Goal: Task Accomplishment & Management: Use online tool/utility

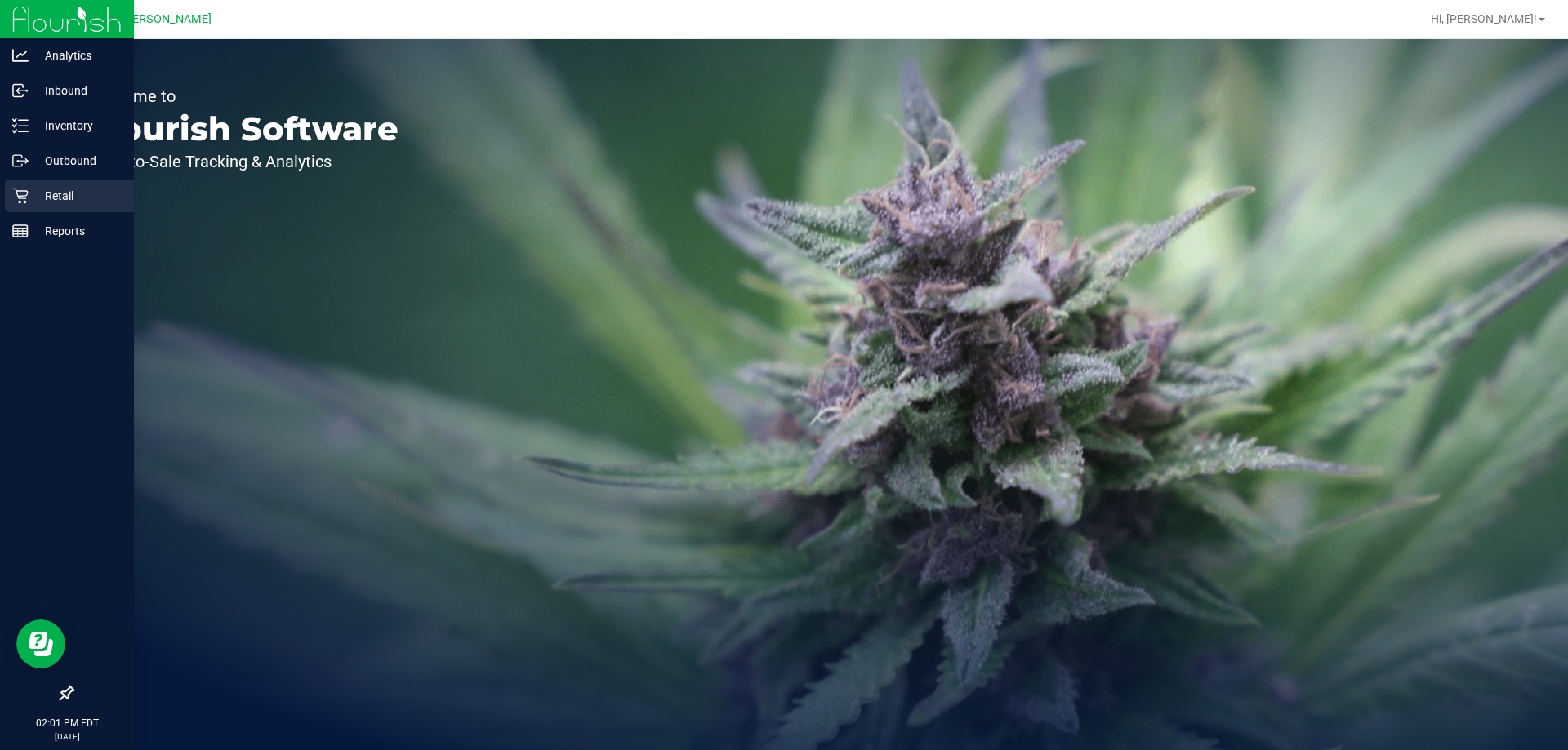
click at [81, 194] on p "Retail" at bounding box center [78, 196] width 98 height 19
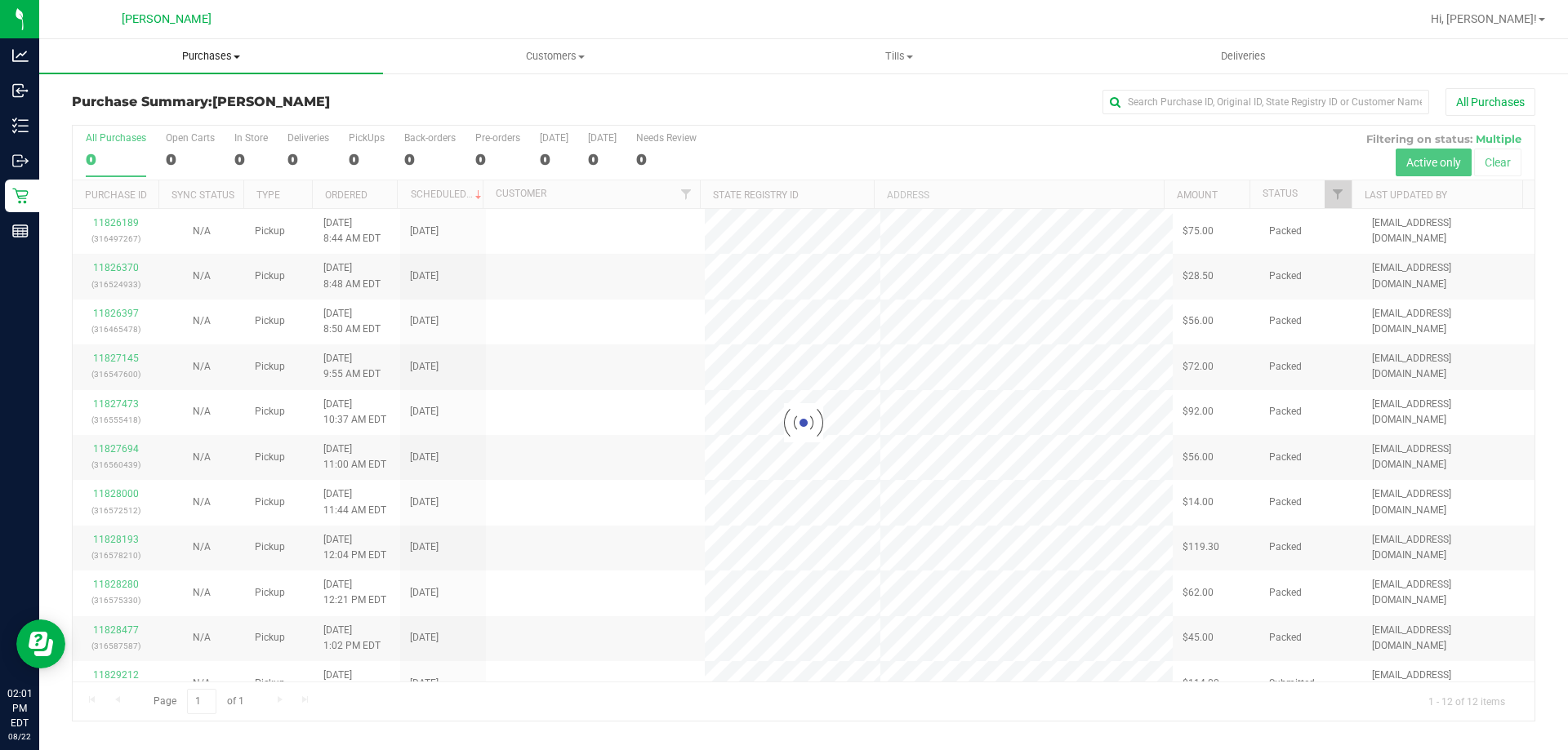
click at [212, 67] on uib-tab-heading "Purchases Summary of purchases Fulfillment All purchases" at bounding box center [211, 57] width 343 height 35
click at [194, 112] on li "Fulfillment" at bounding box center [211, 118] width 343 height 19
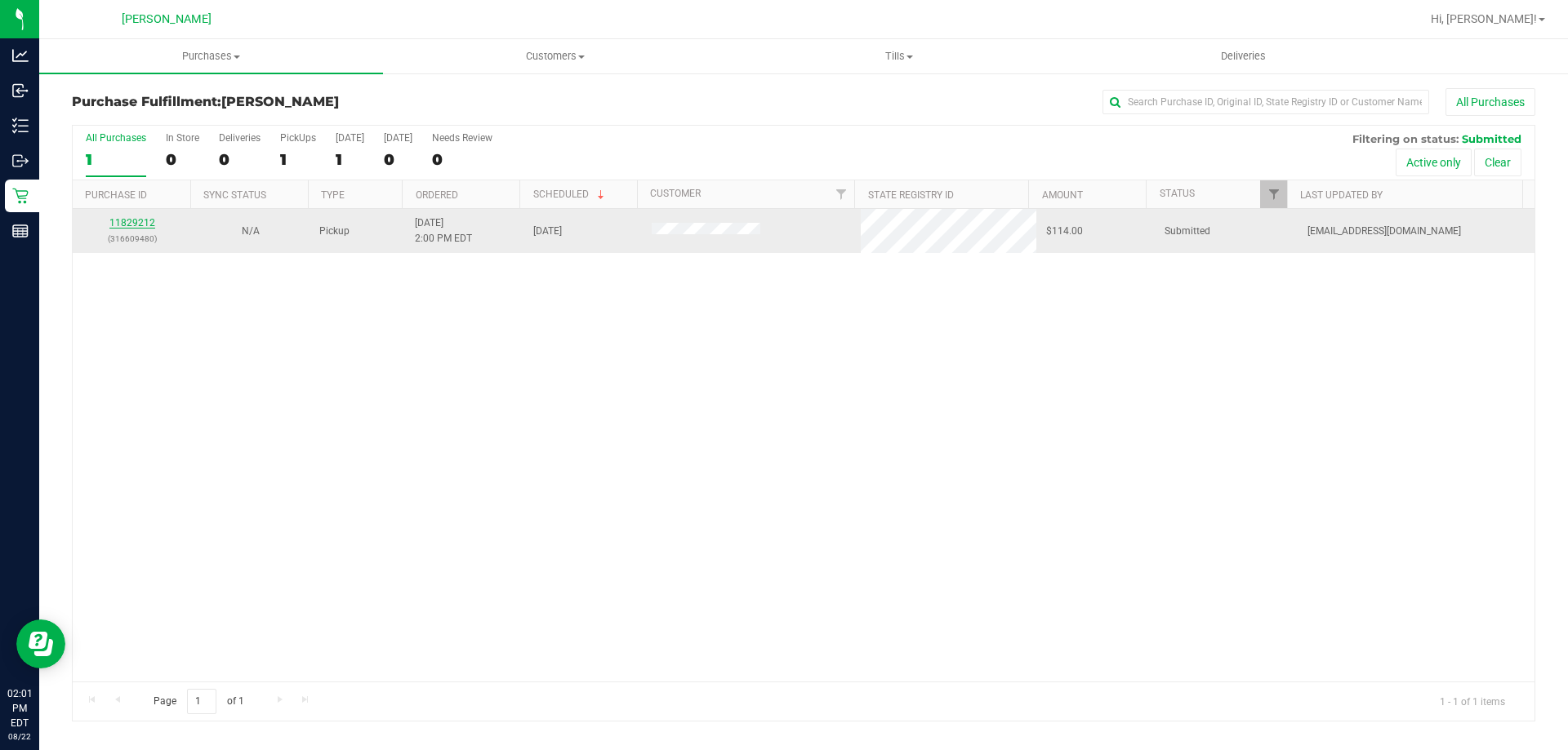
click at [149, 221] on link "11829212" at bounding box center [133, 223] width 46 height 12
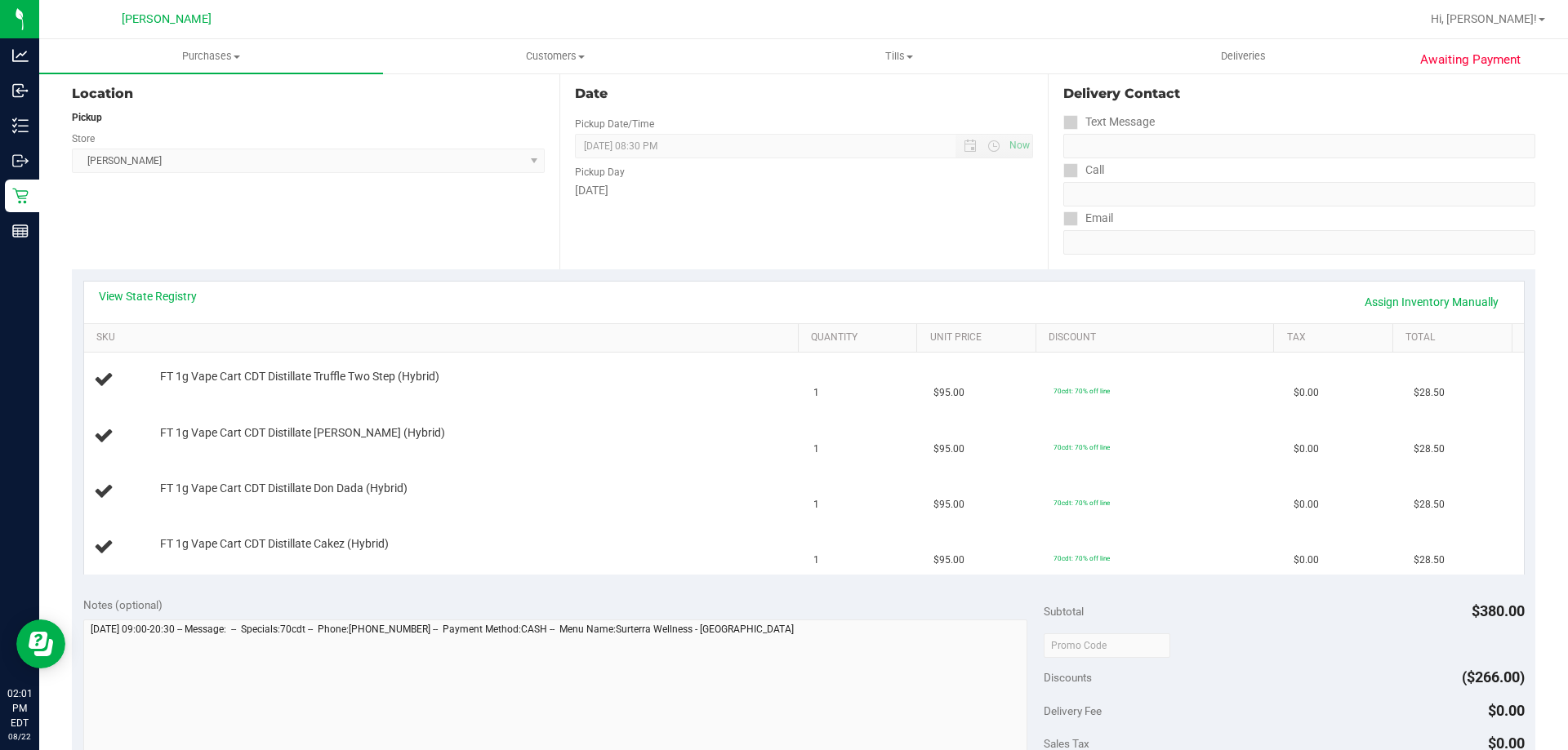
scroll to position [169, 0]
click at [171, 300] on link "View State Registry" at bounding box center [148, 297] width 98 height 16
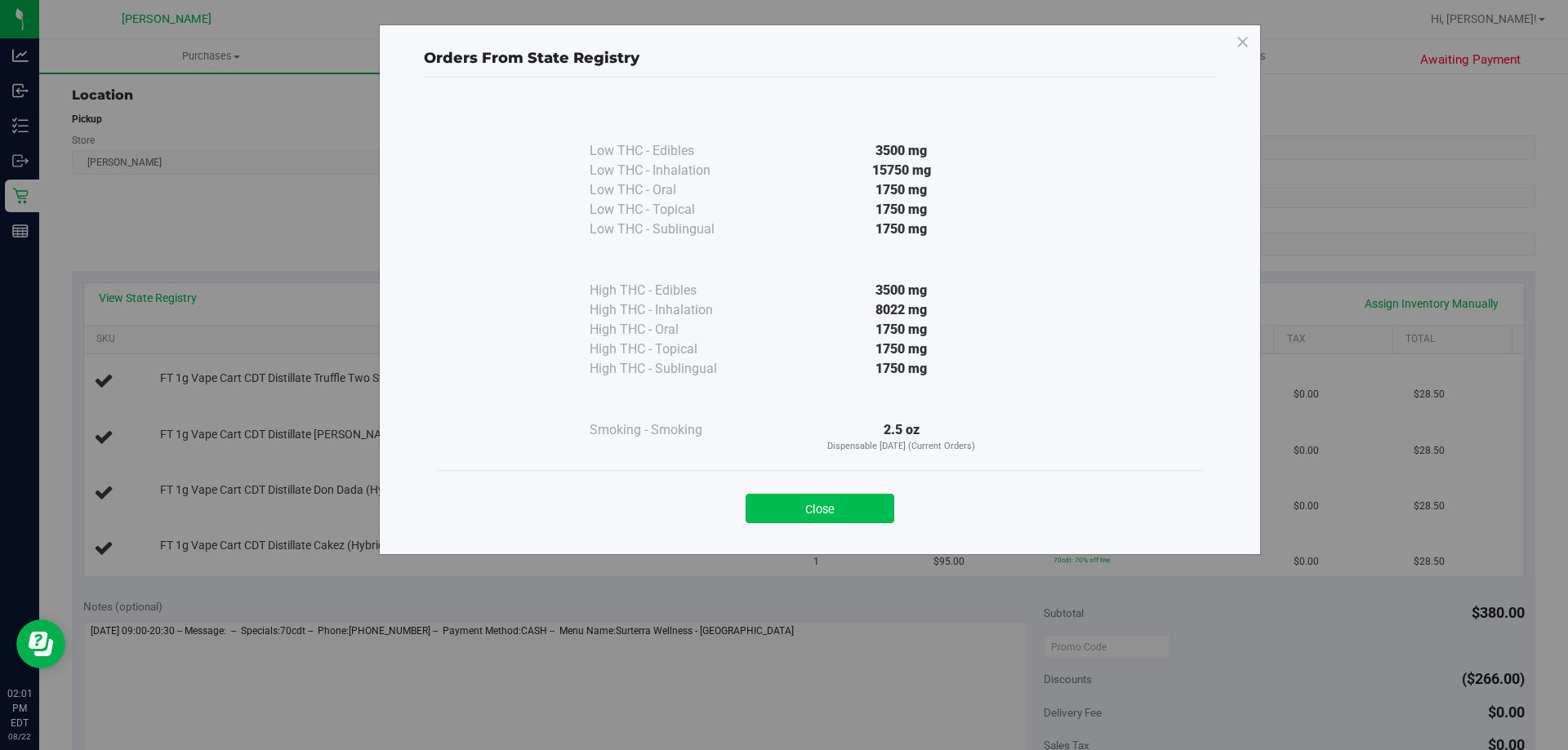
click at [846, 505] on button "Close" at bounding box center [820, 509] width 148 height 30
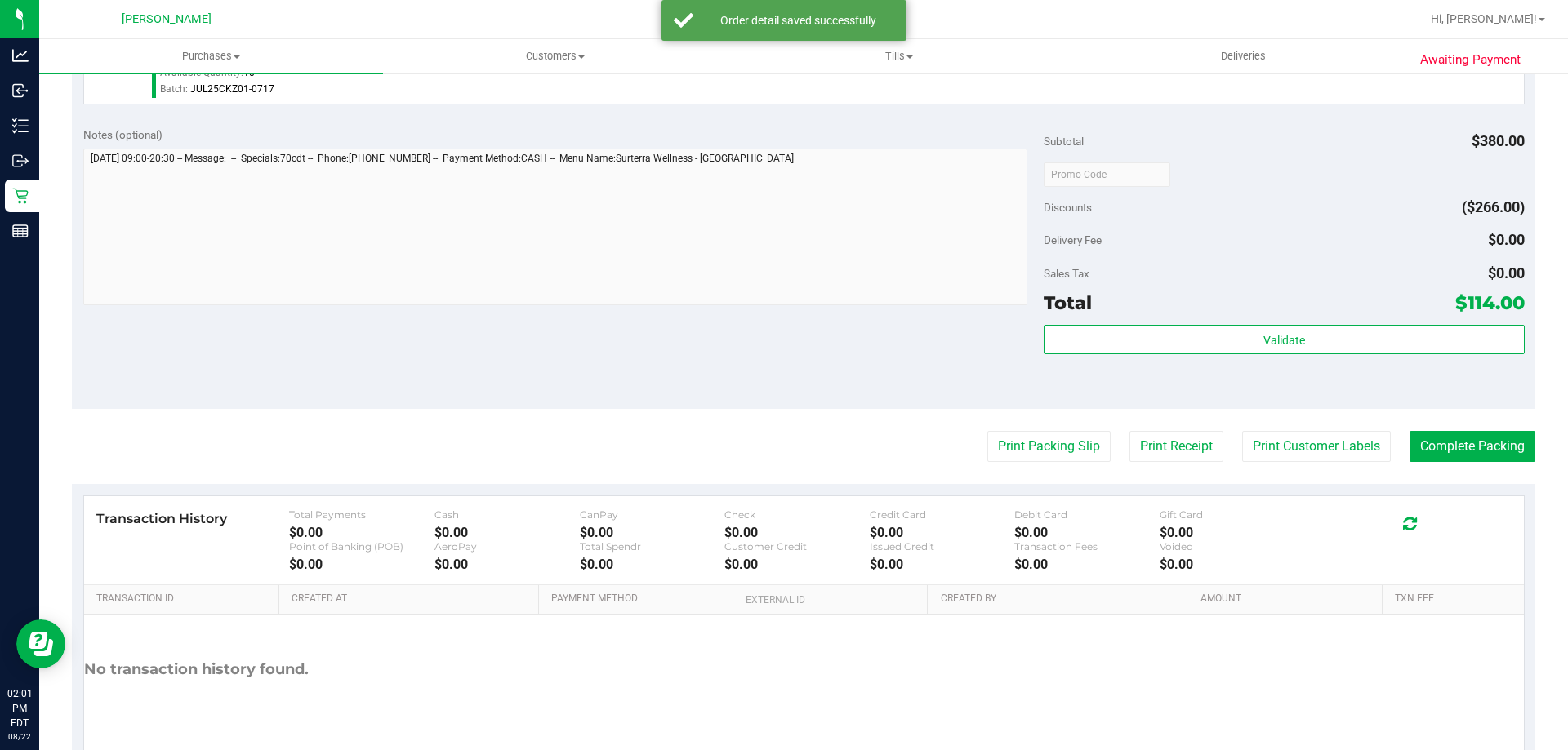
scroll to position [804, 0]
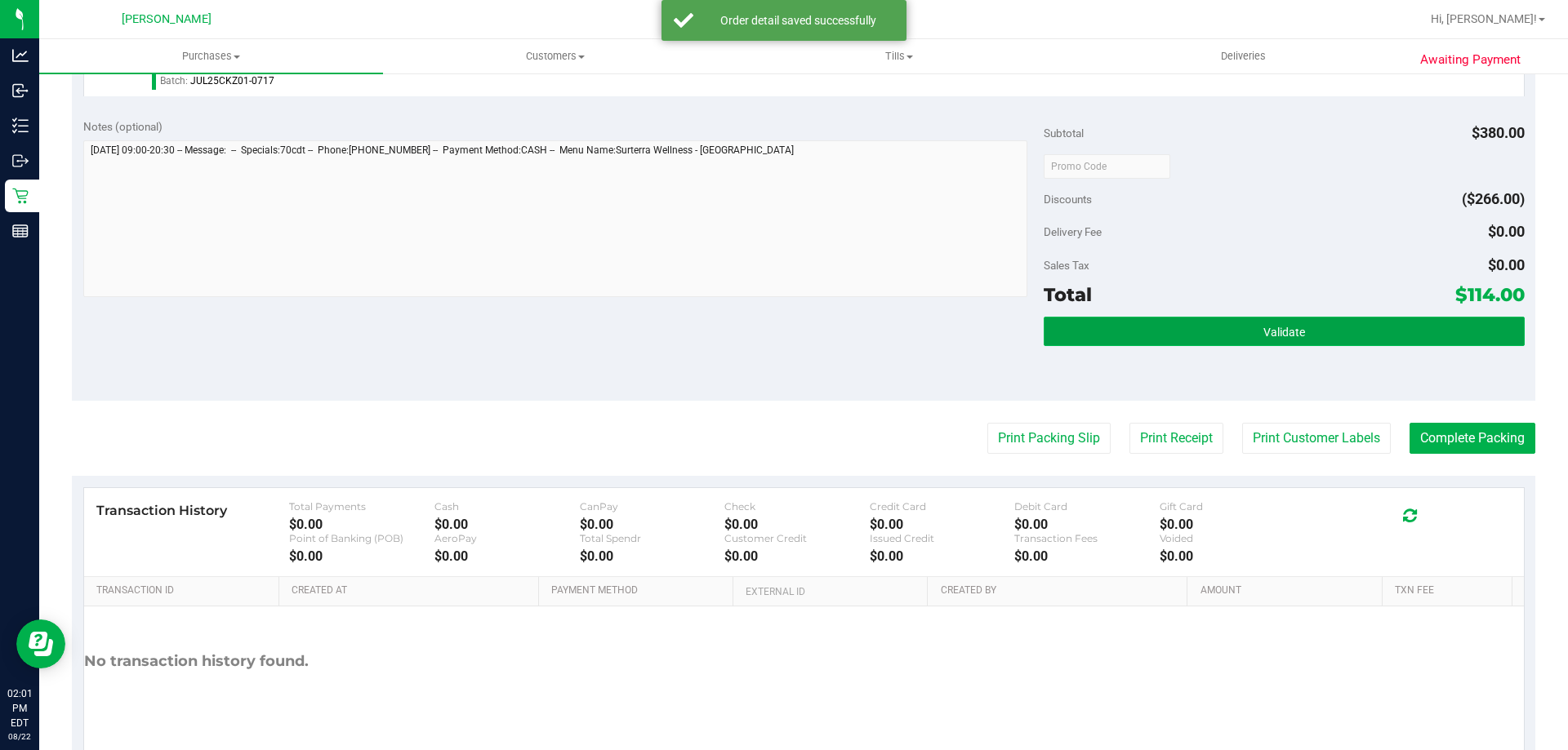
click at [1277, 343] on button "Validate" at bounding box center [1283, 331] width 480 height 30
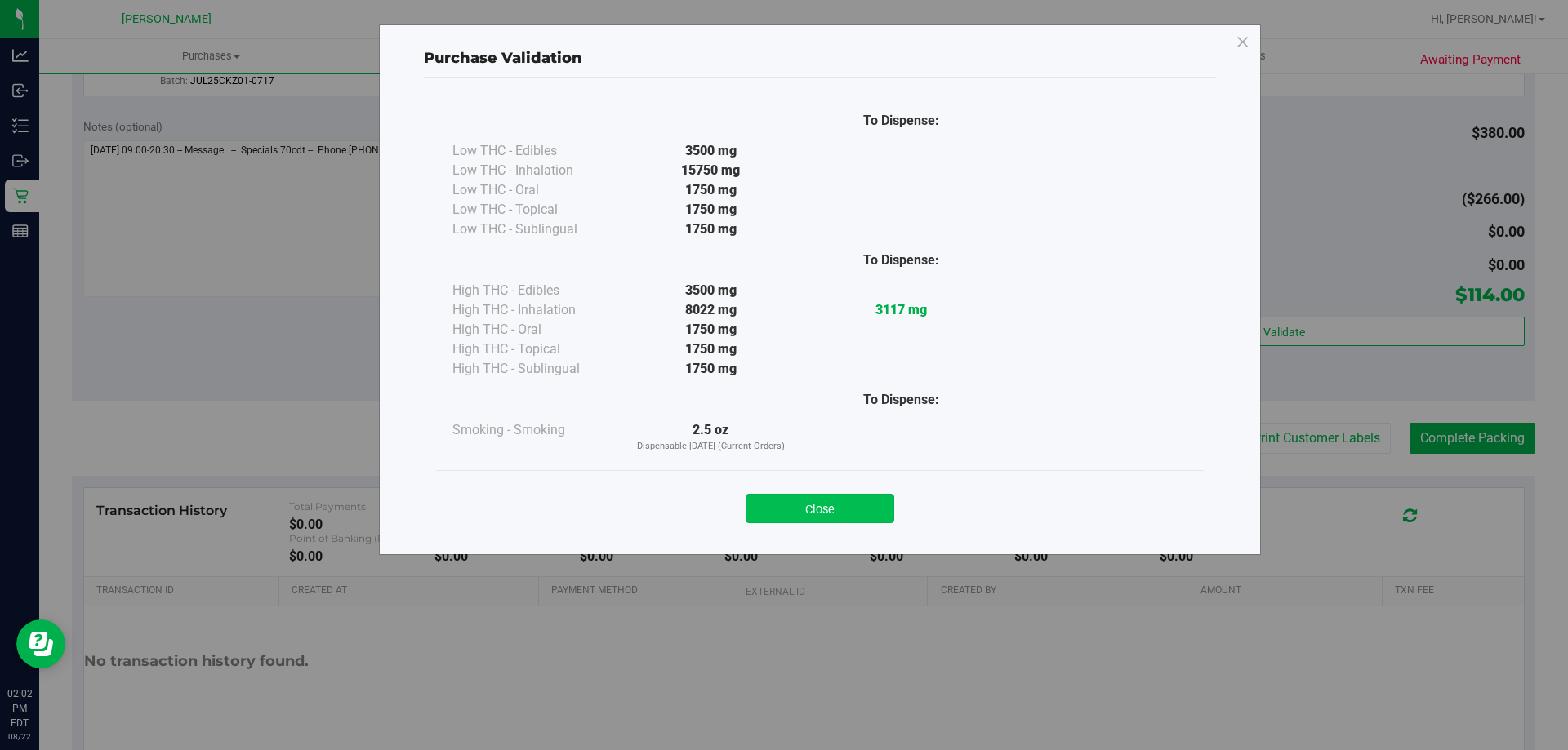
click at [843, 510] on button "Close" at bounding box center [820, 509] width 148 height 30
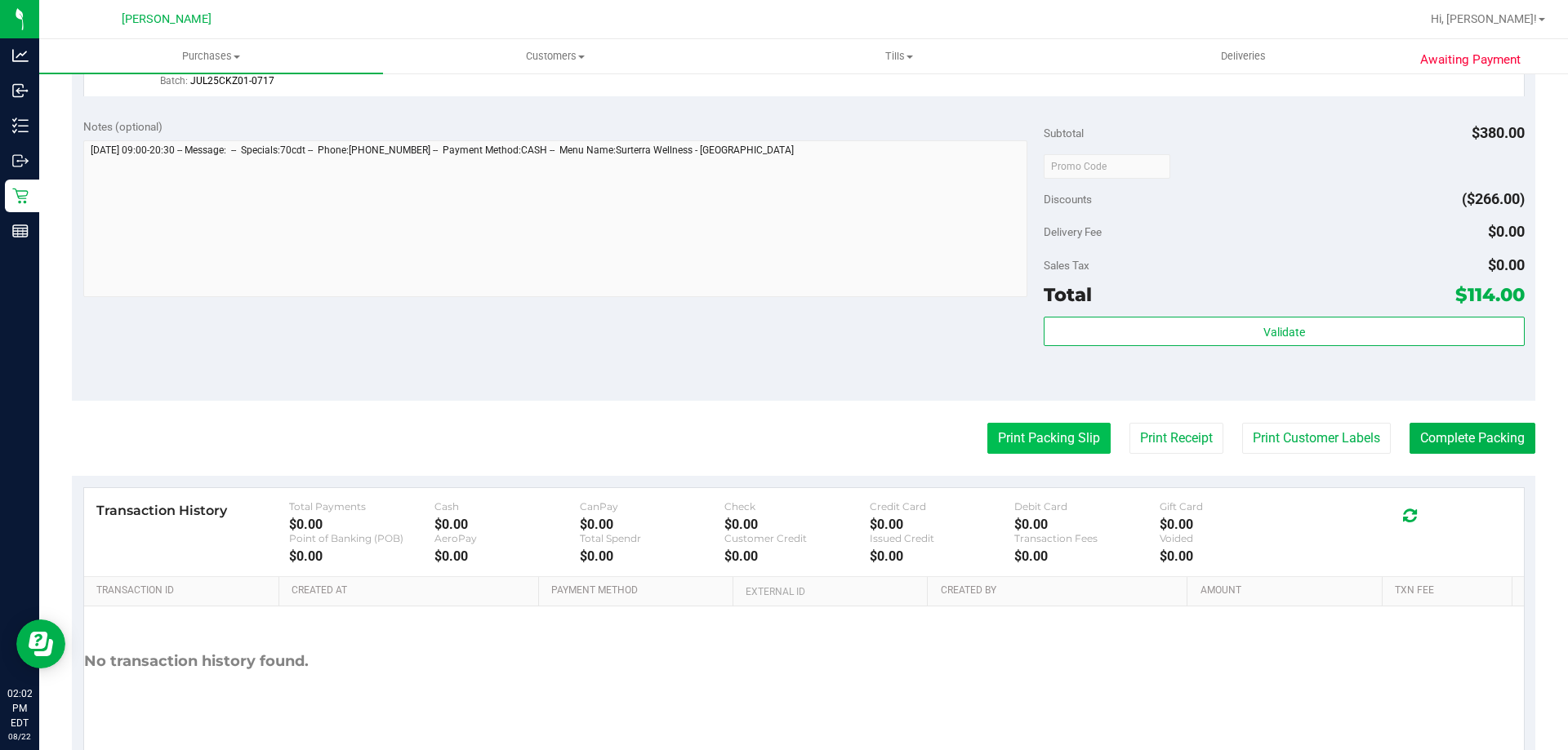
click at [1023, 445] on button "Print Packing Slip" at bounding box center [1049, 438] width 123 height 31
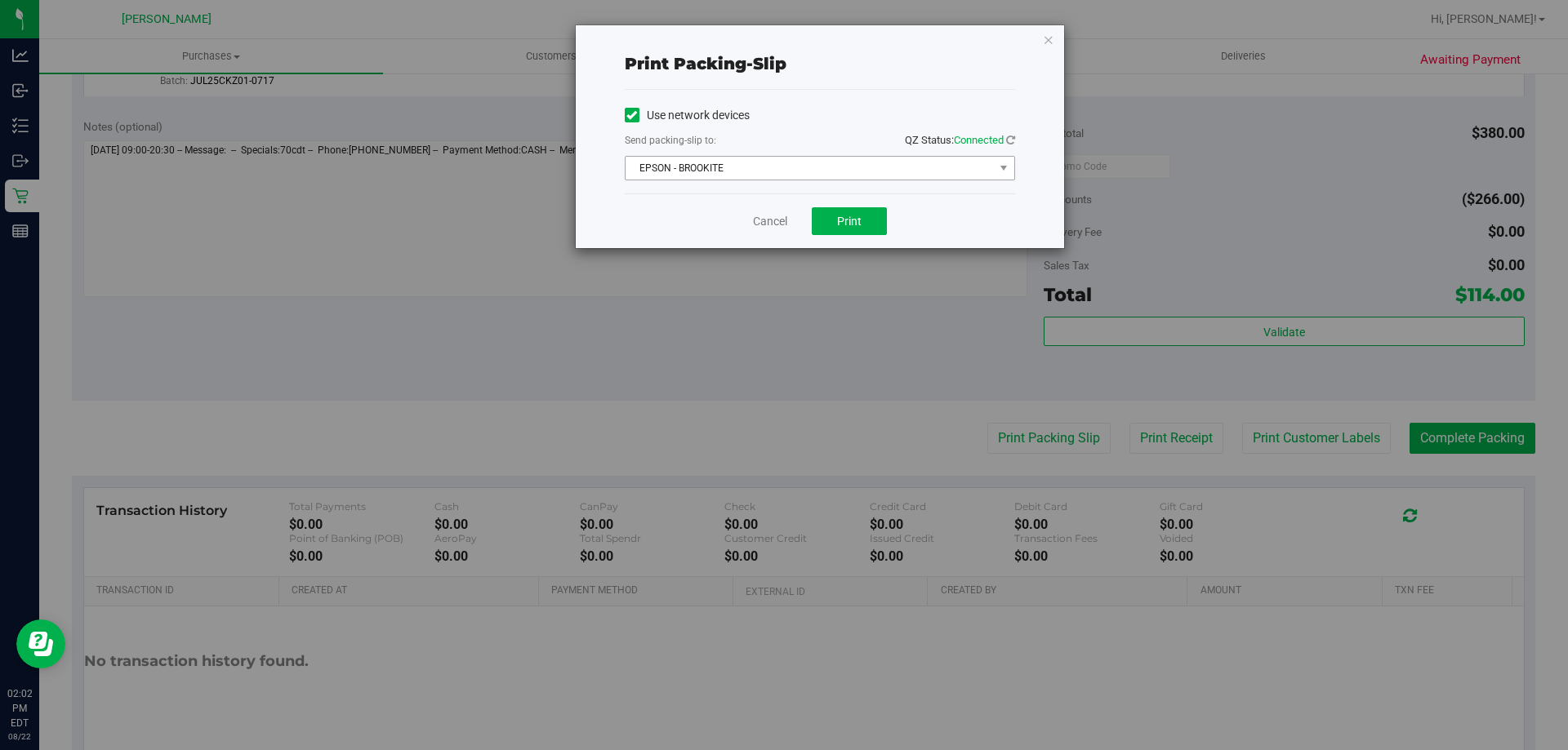
click at [782, 170] on span "EPSON - BROOKITE" at bounding box center [809, 168] width 368 height 23
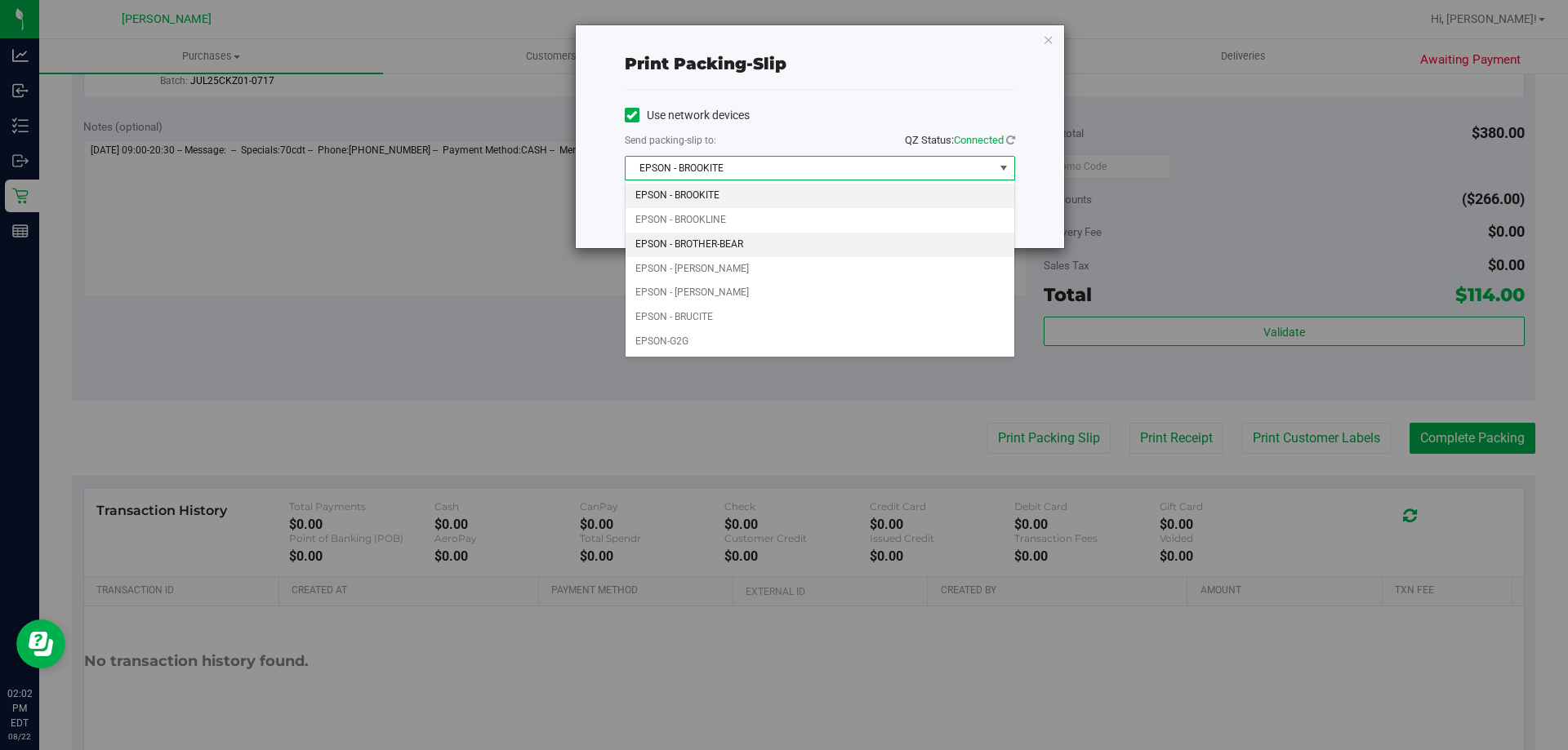
click at [752, 244] on li "EPSON - BROTHER-BEAR" at bounding box center [820, 244] width 389 height 24
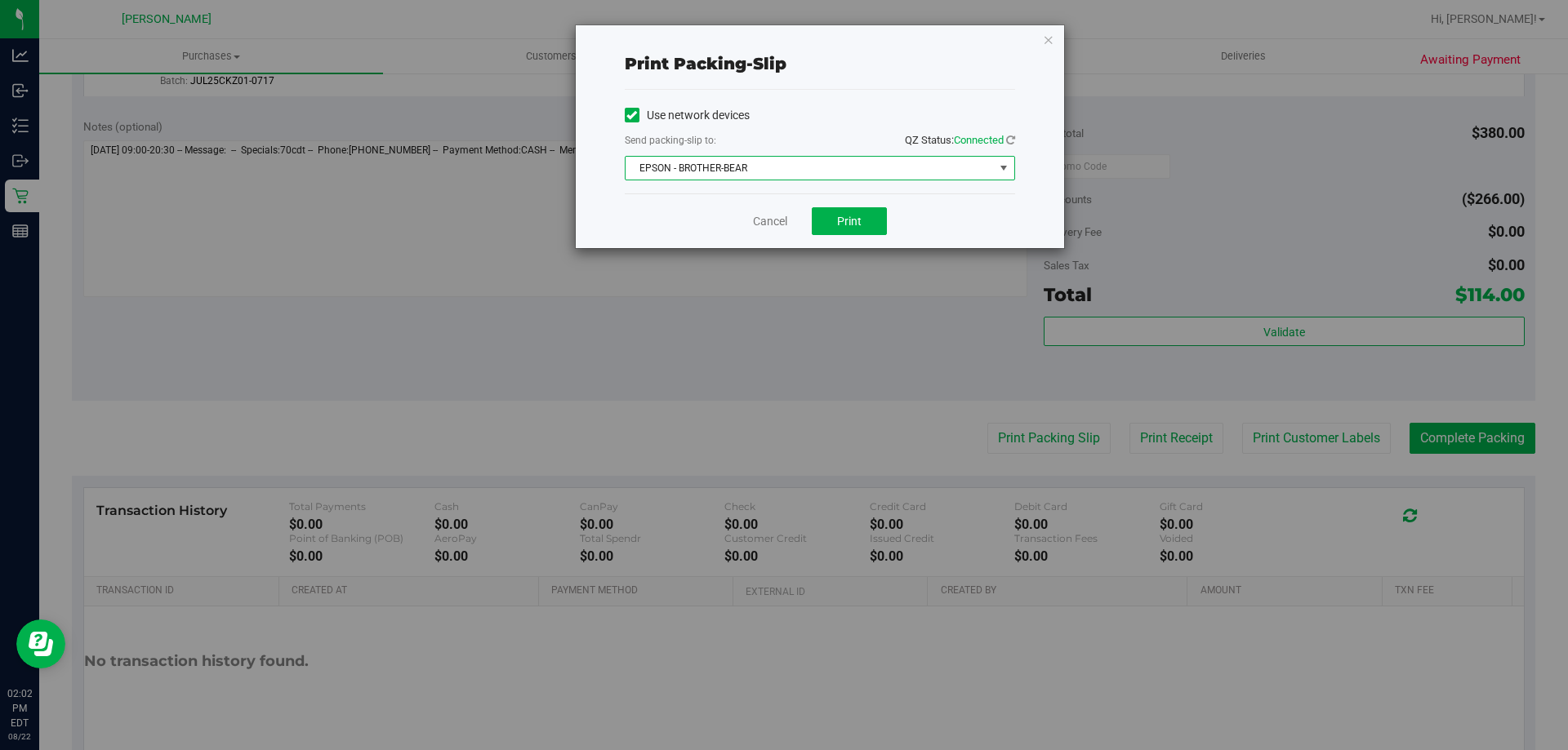
click at [777, 174] on span "EPSON - BROTHER-BEAR" at bounding box center [809, 168] width 368 height 23
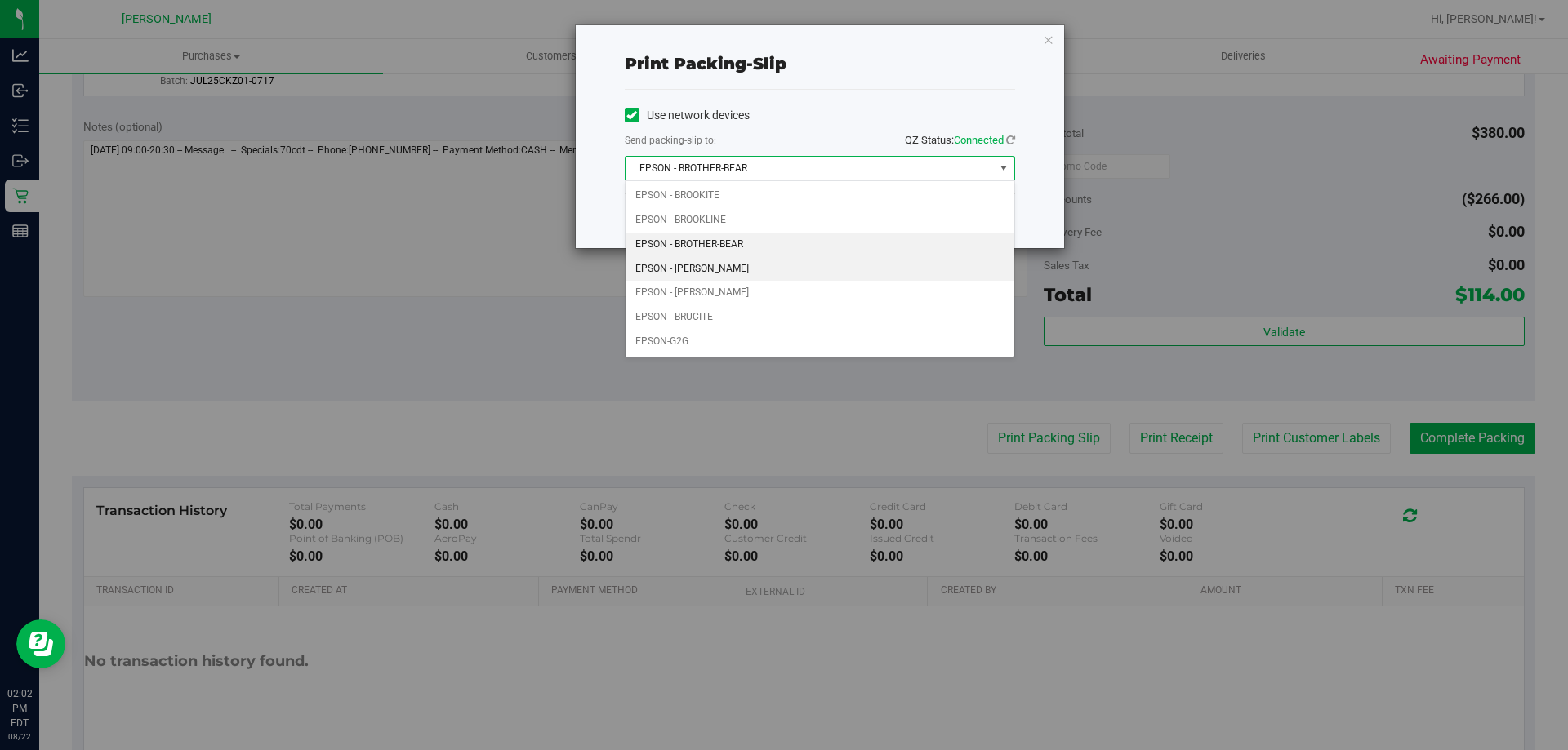
click at [758, 273] on li "EPSON - [PERSON_NAME]" at bounding box center [820, 268] width 389 height 24
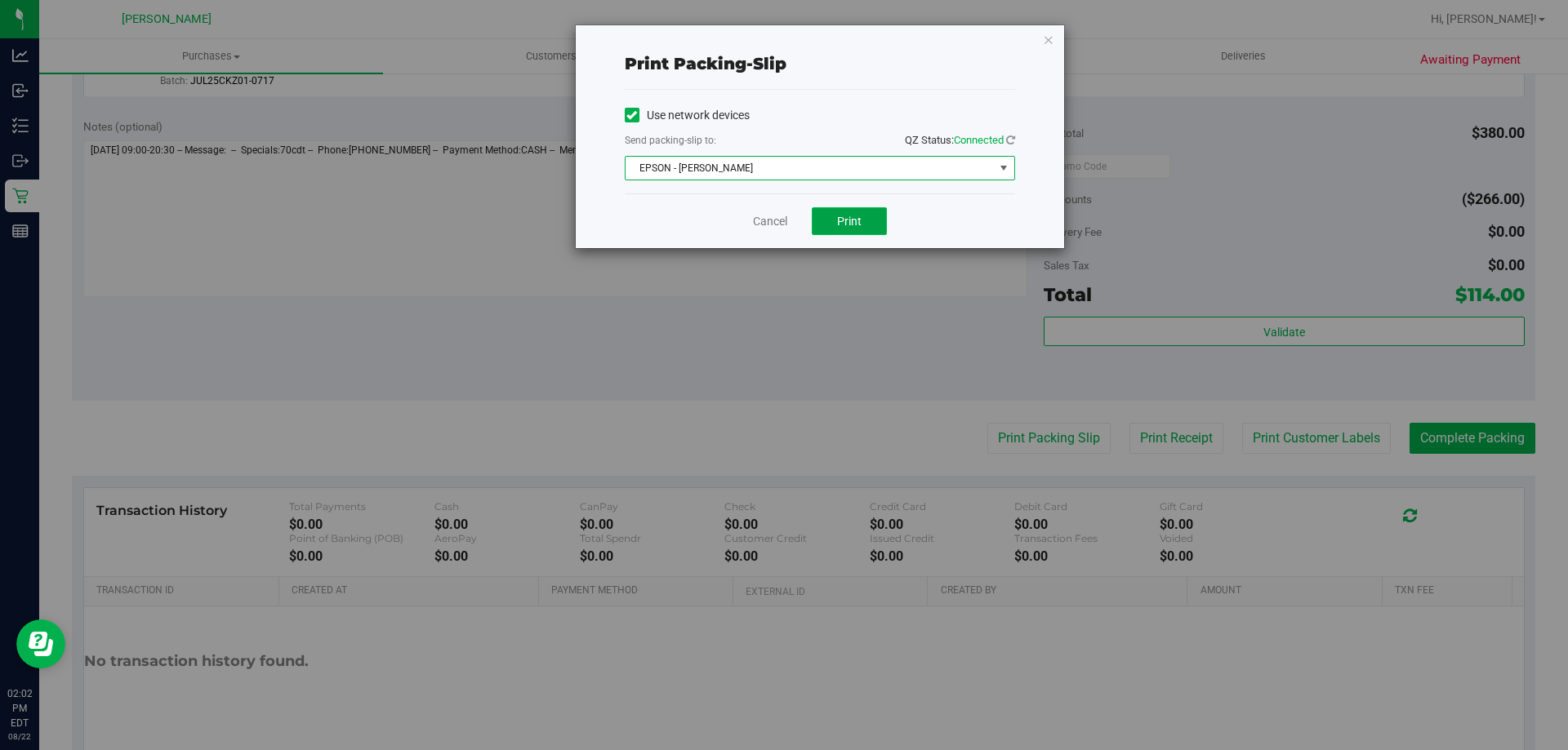
click at [864, 230] on button "Print" at bounding box center [849, 221] width 75 height 28
click at [778, 222] on link "Cancel" at bounding box center [771, 222] width 35 height 17
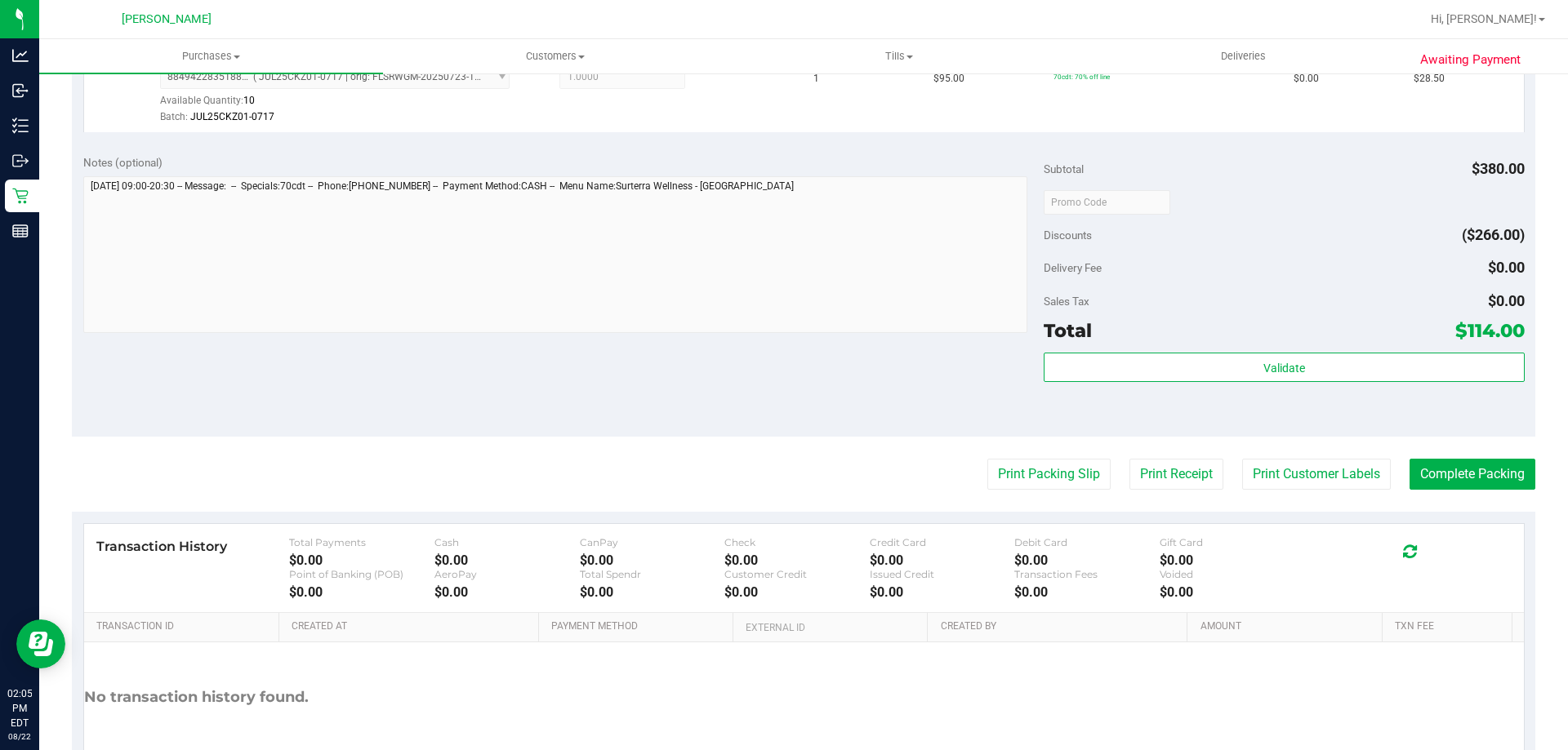
scroll to position [867, 0]
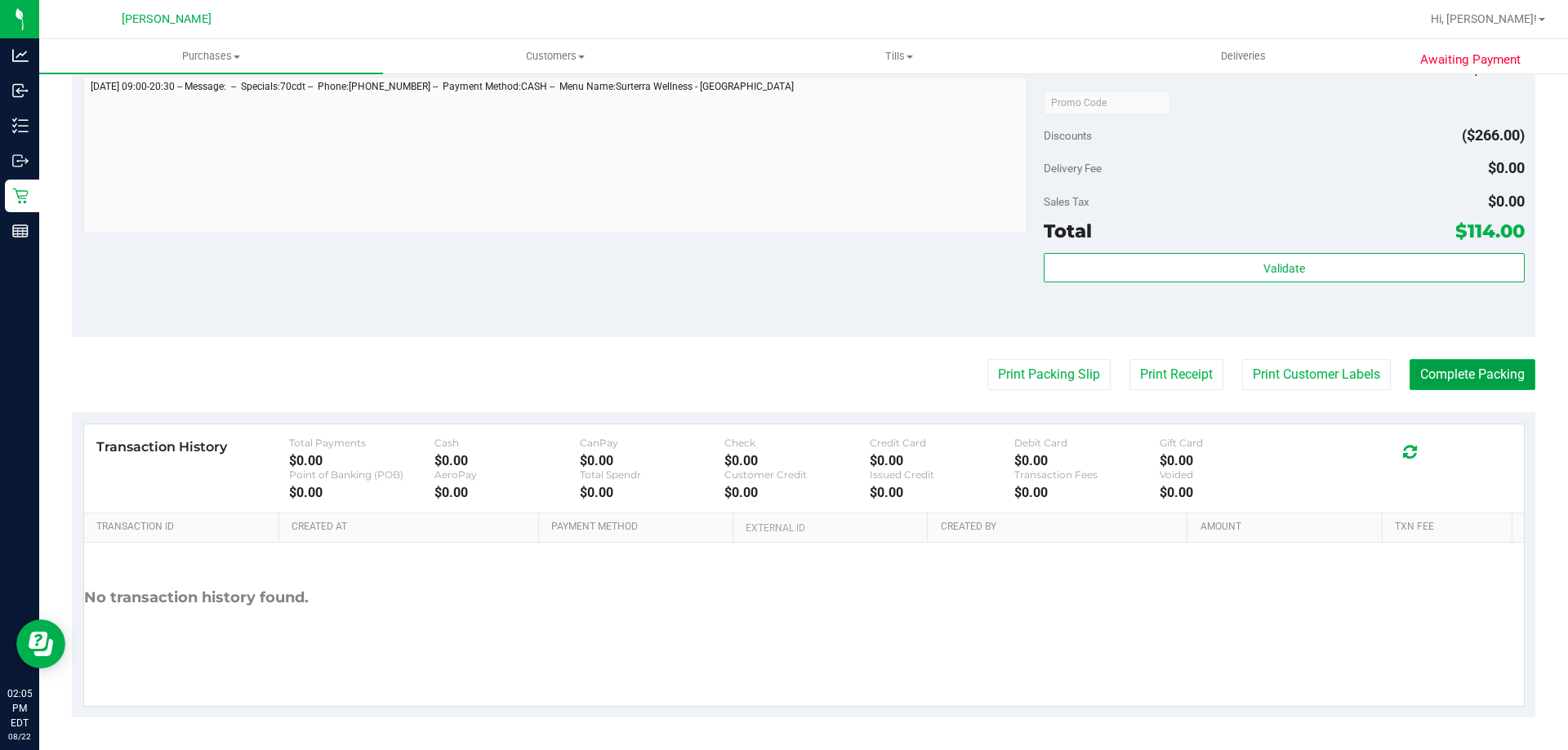
click at [1482, 374] on button "Complete Packing" at bounding box center [1472, 374] width 126 height 31
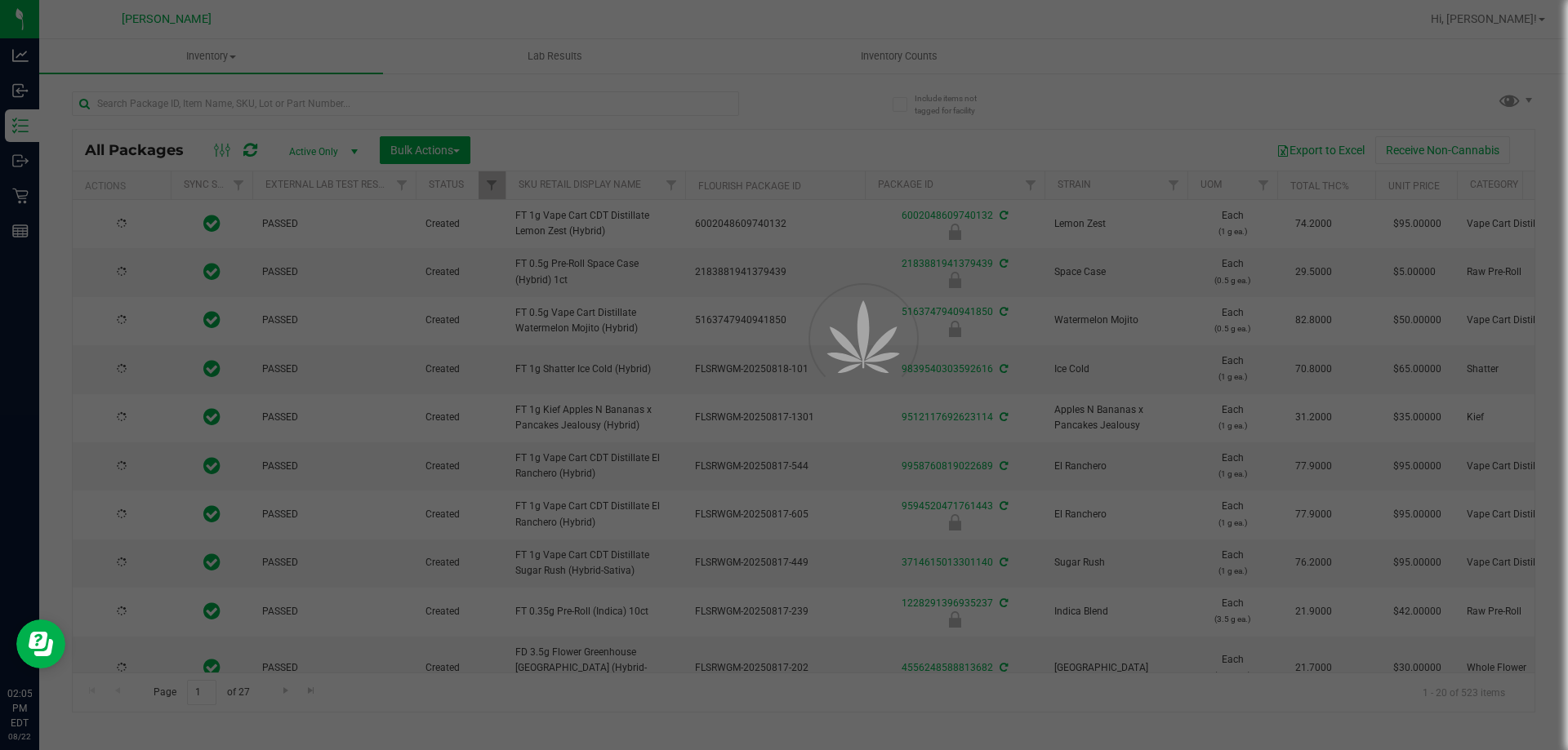
click at [228, 107] on div at bounding box center [784, 375] width 1568 height 750
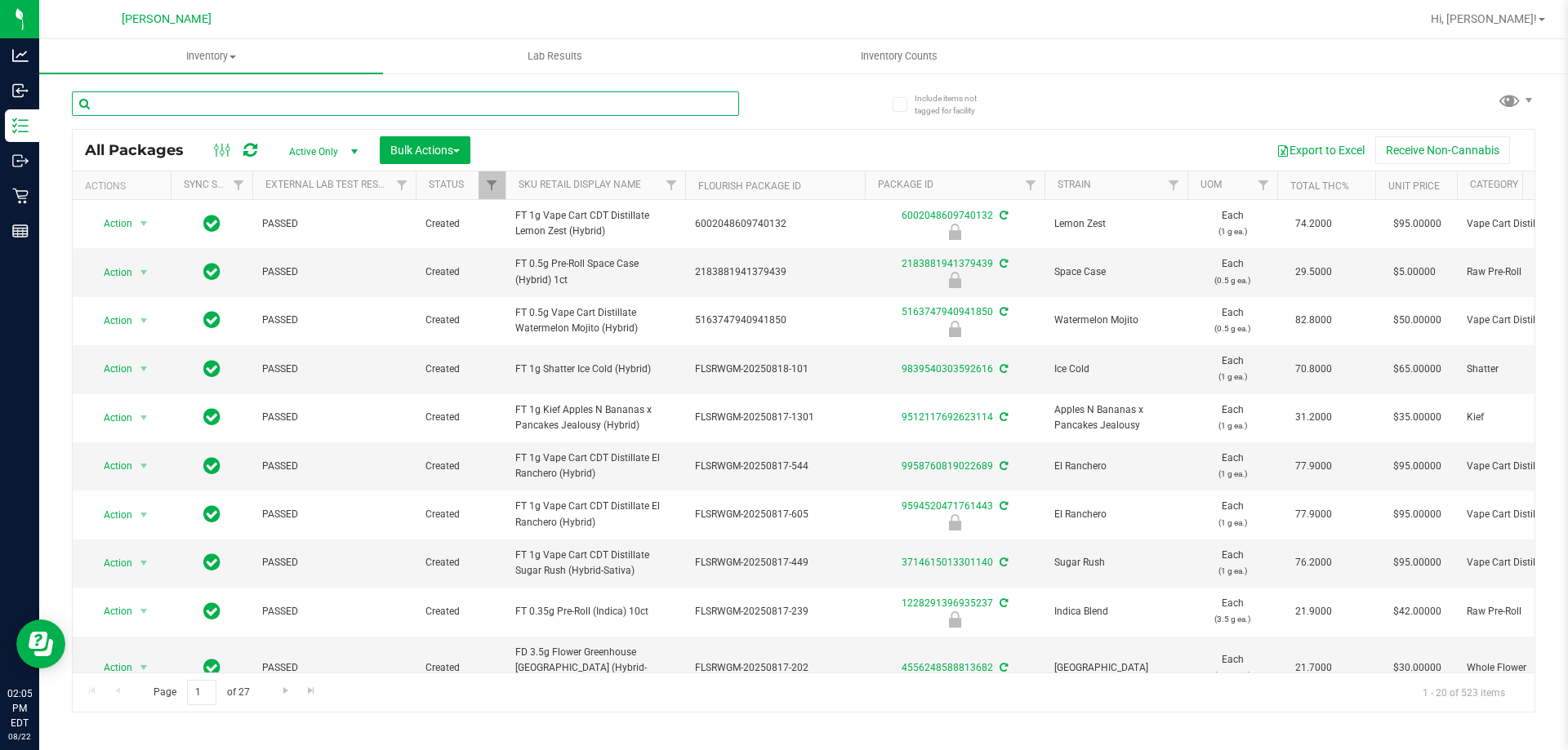
click at [231, 100] on input "text" at bounding box center [405, 103] width 667 height 24
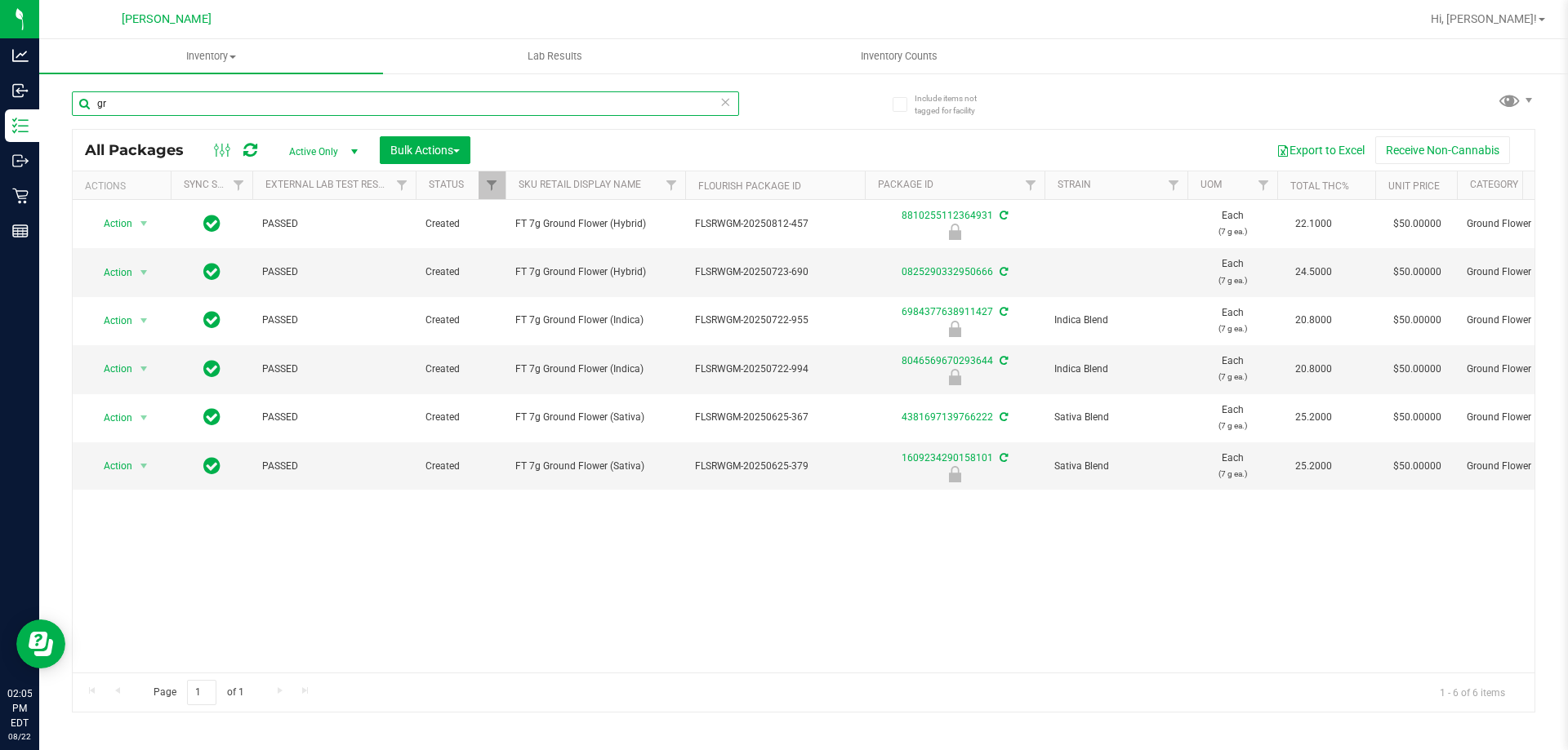
type input "g"
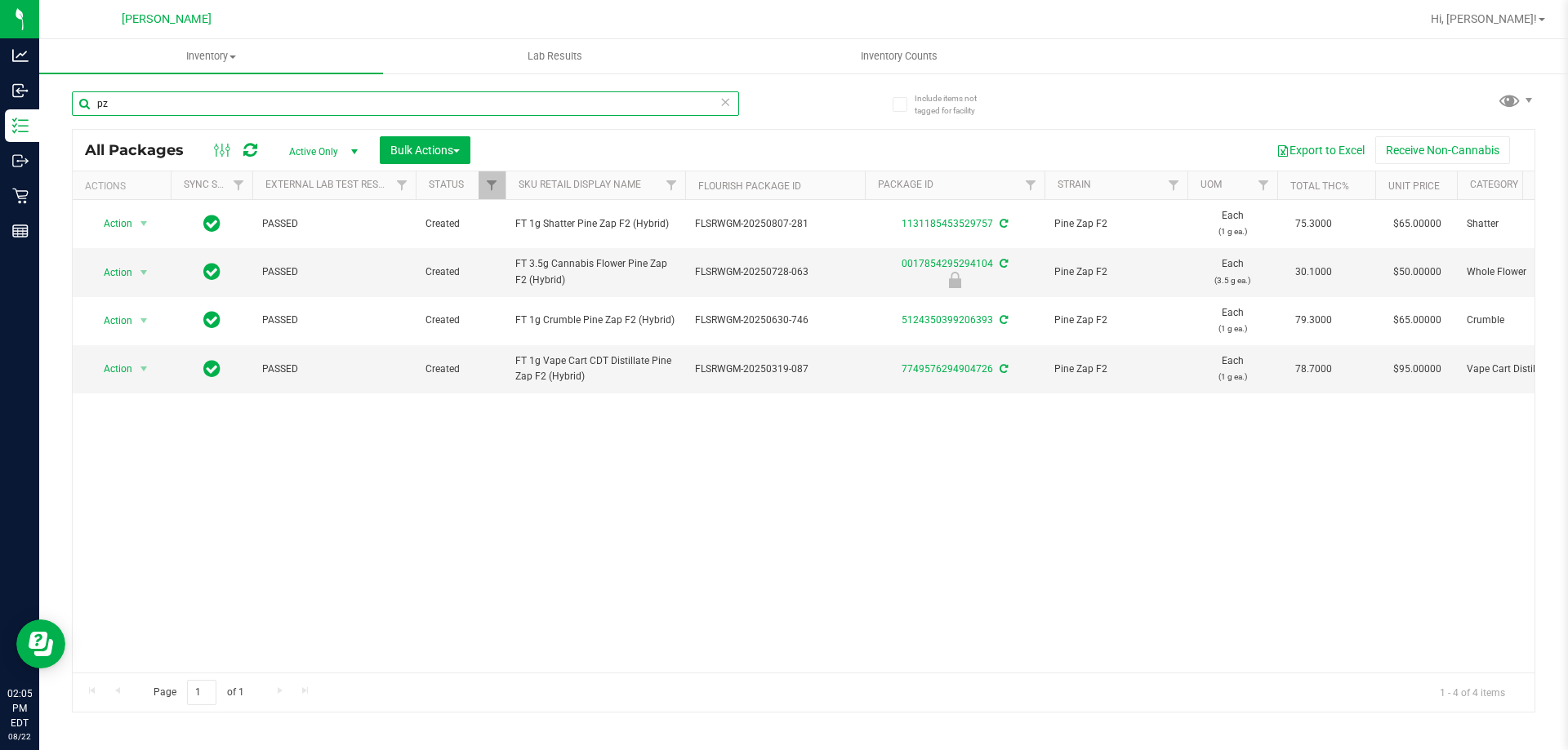
type input "p"
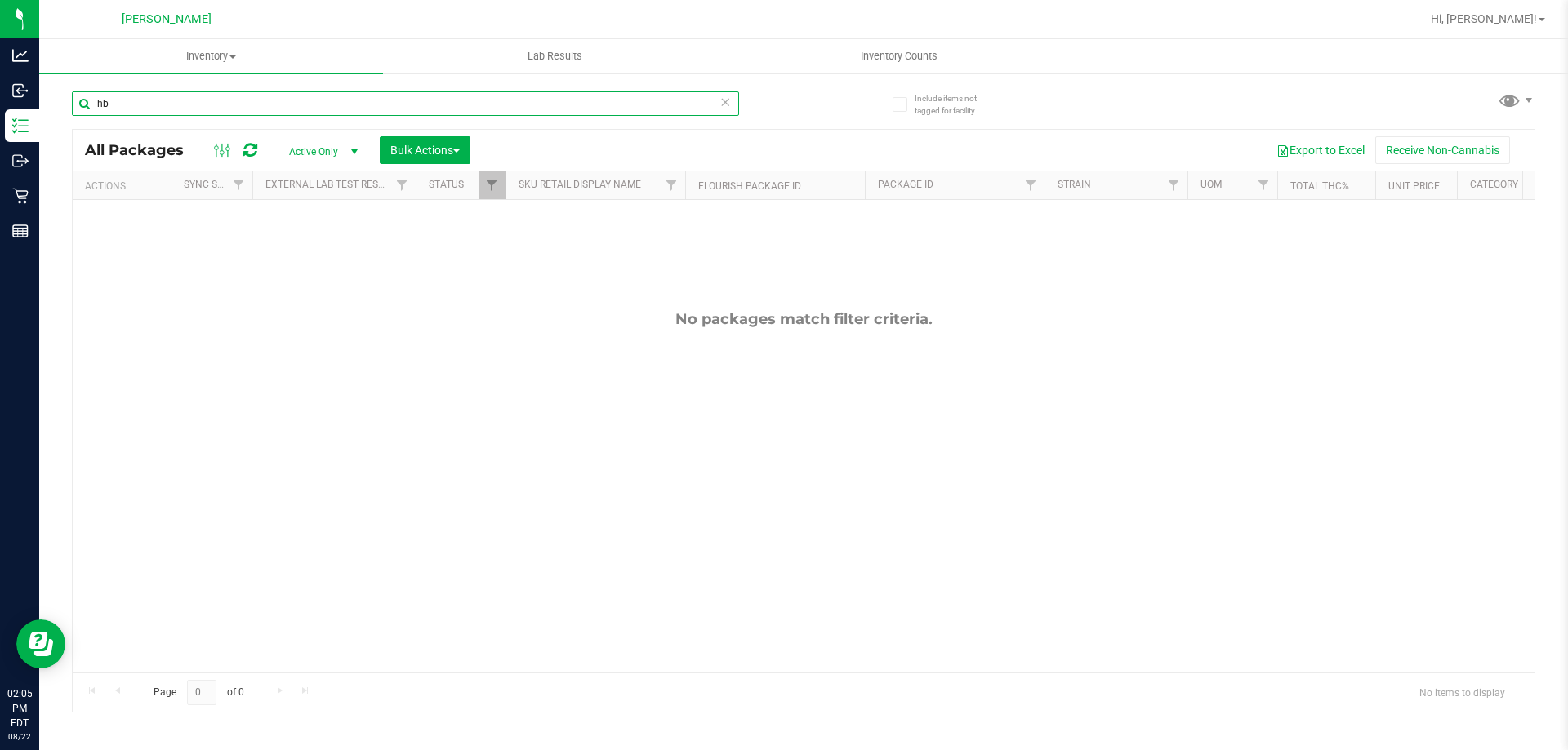
type input "h"
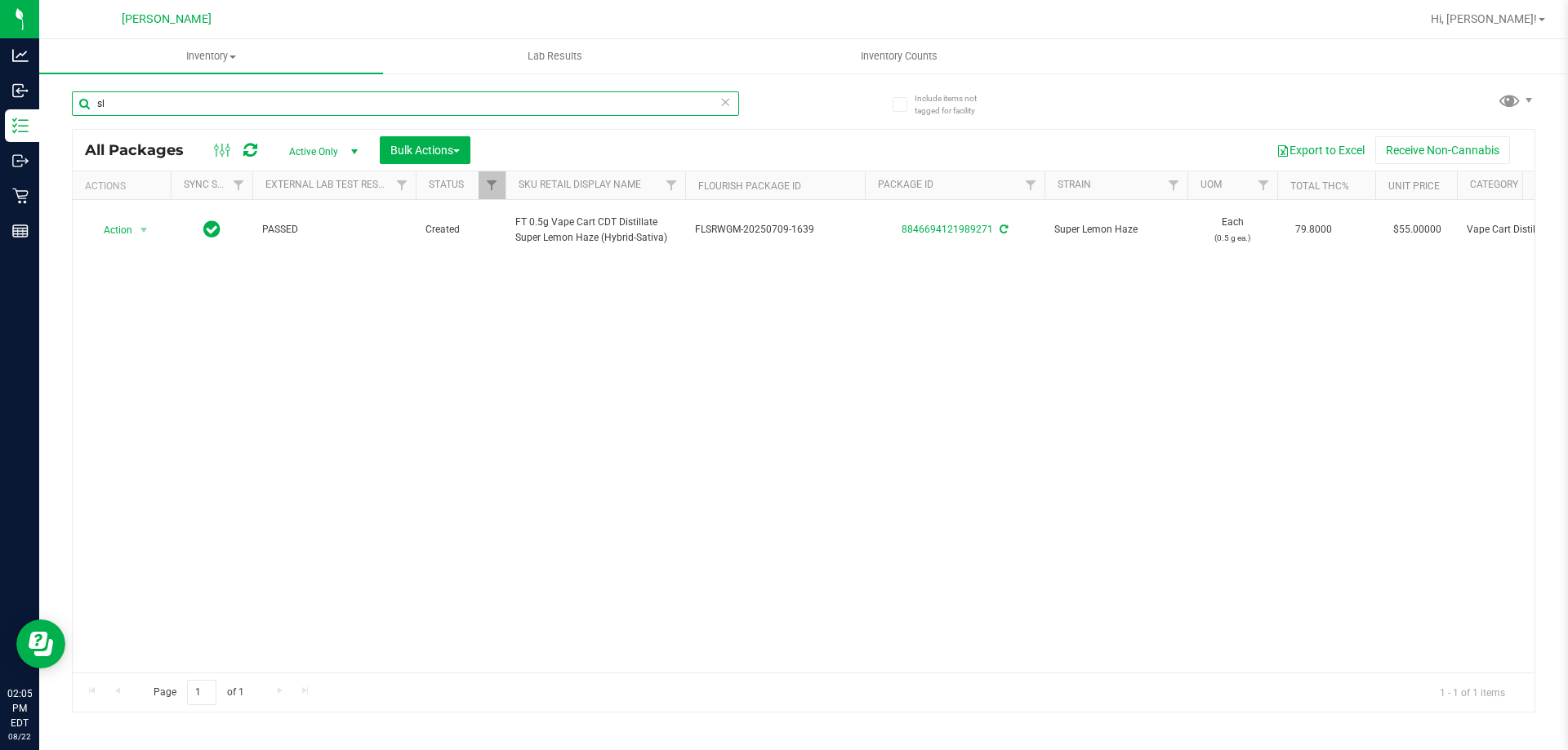
type input "s"
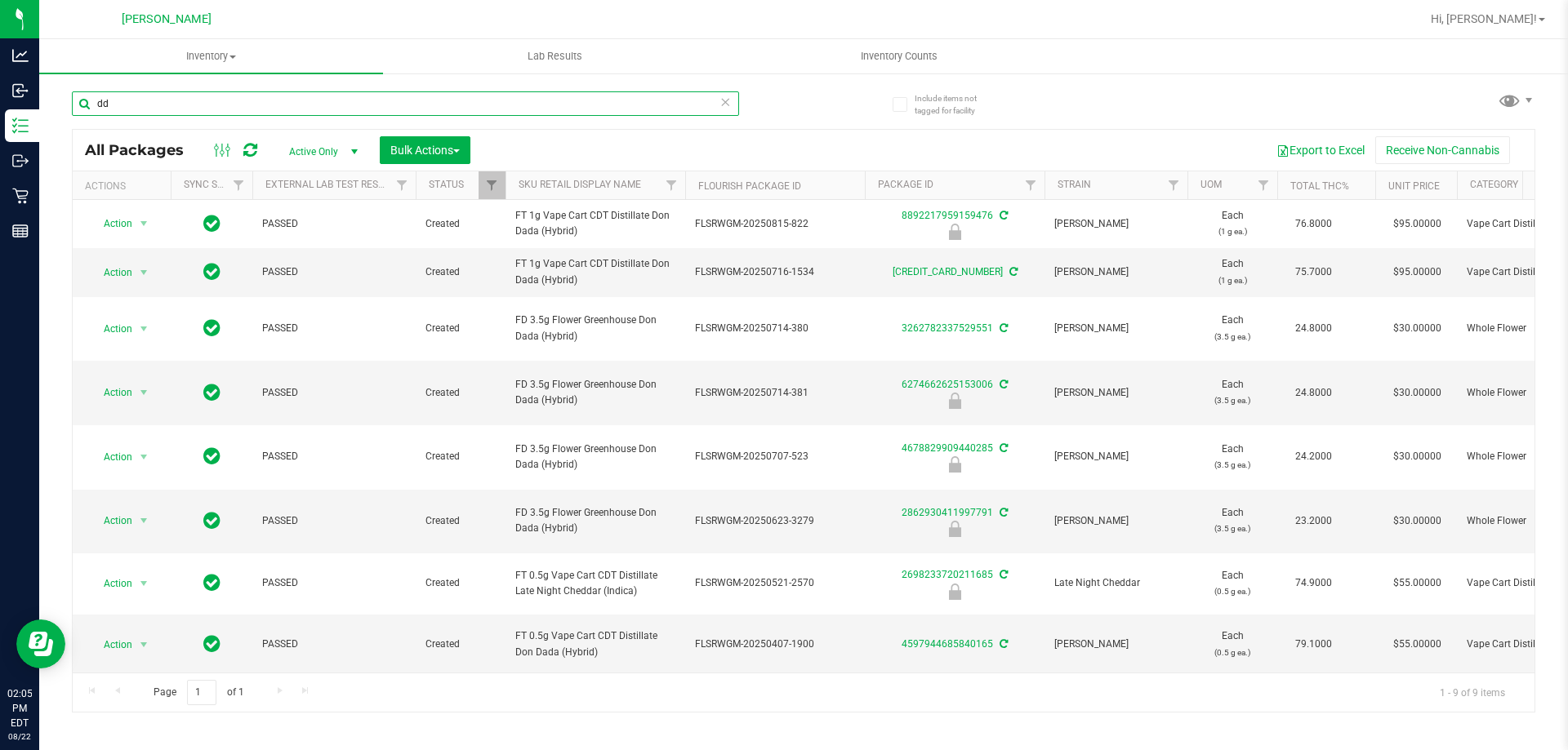
type input "d"
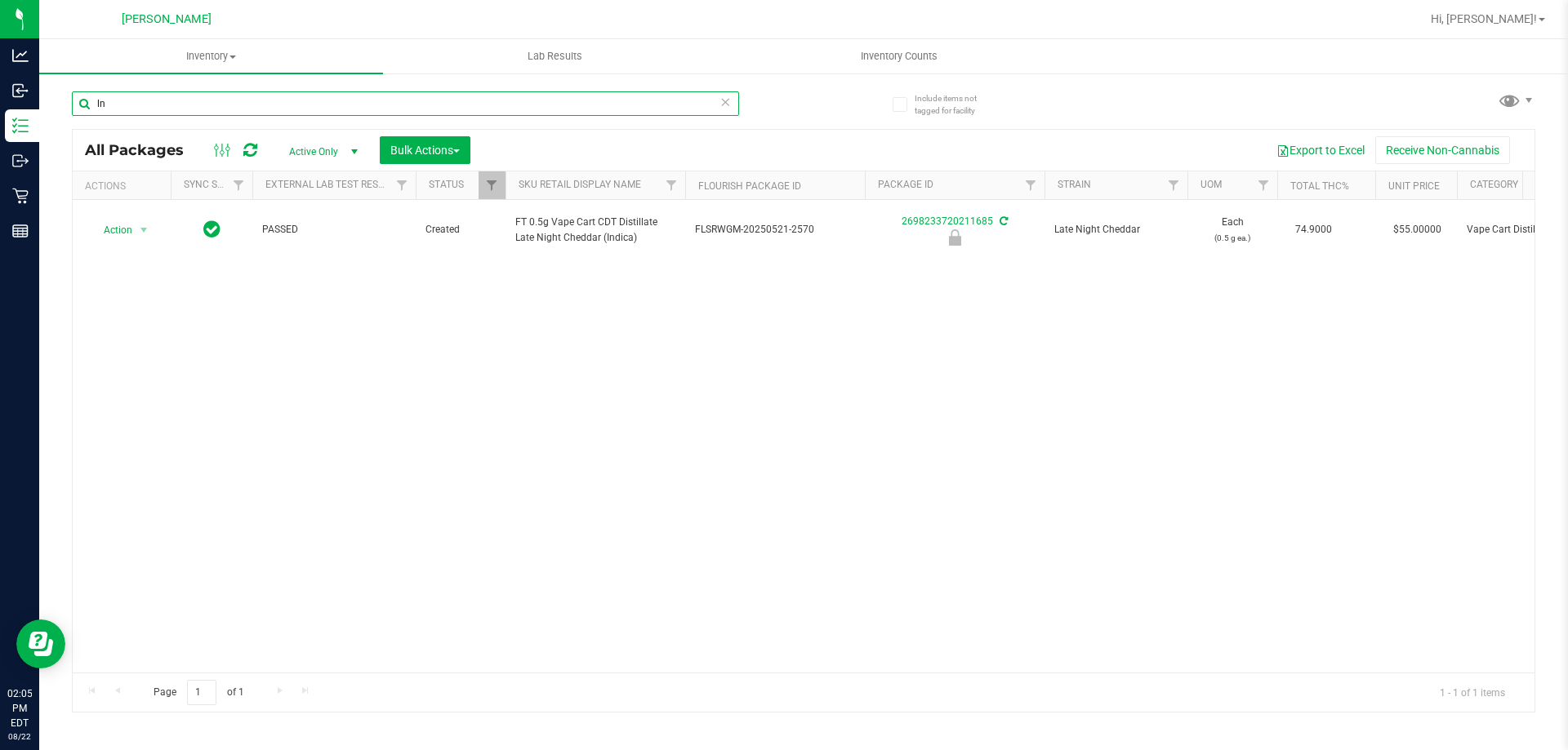
type input "l"
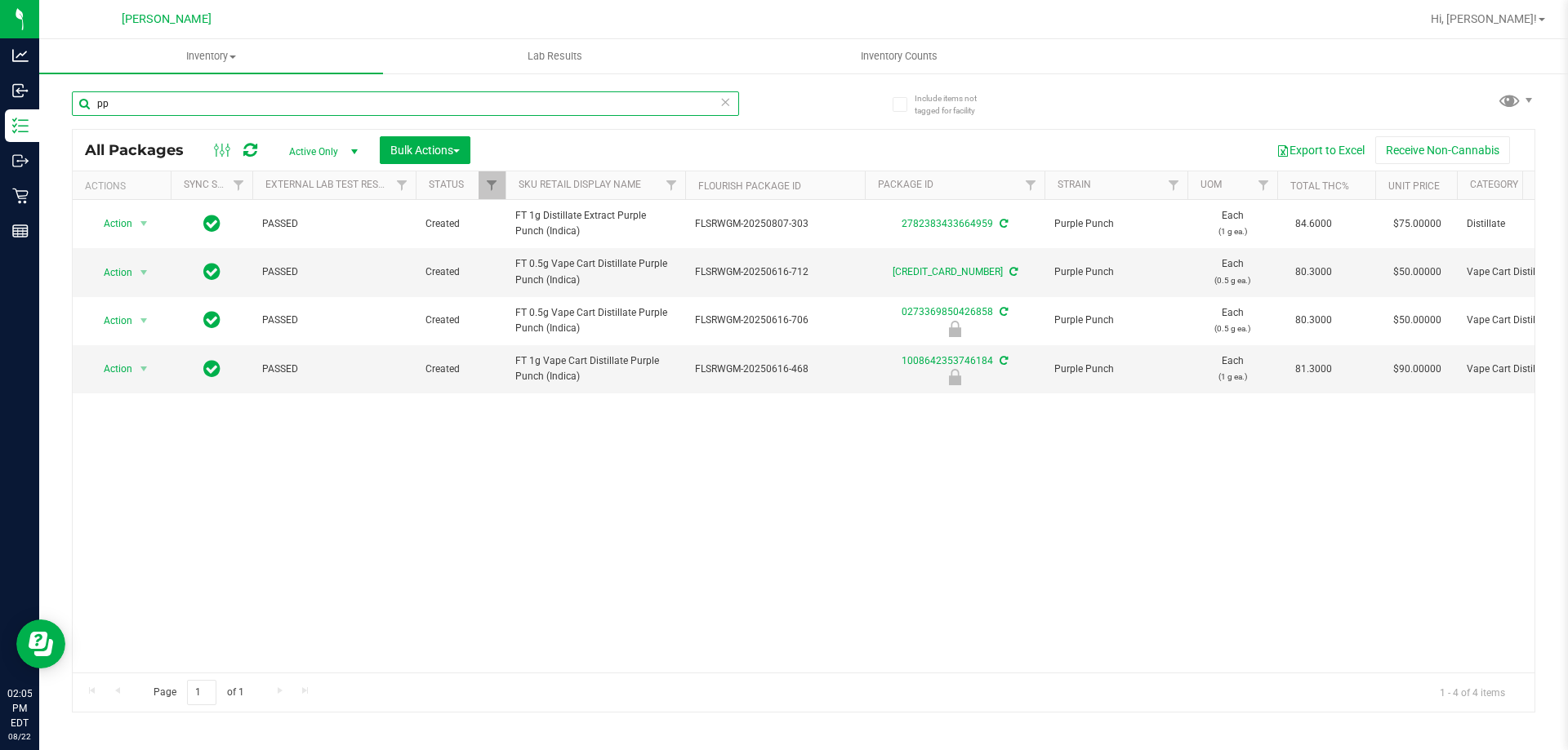
type input "p"
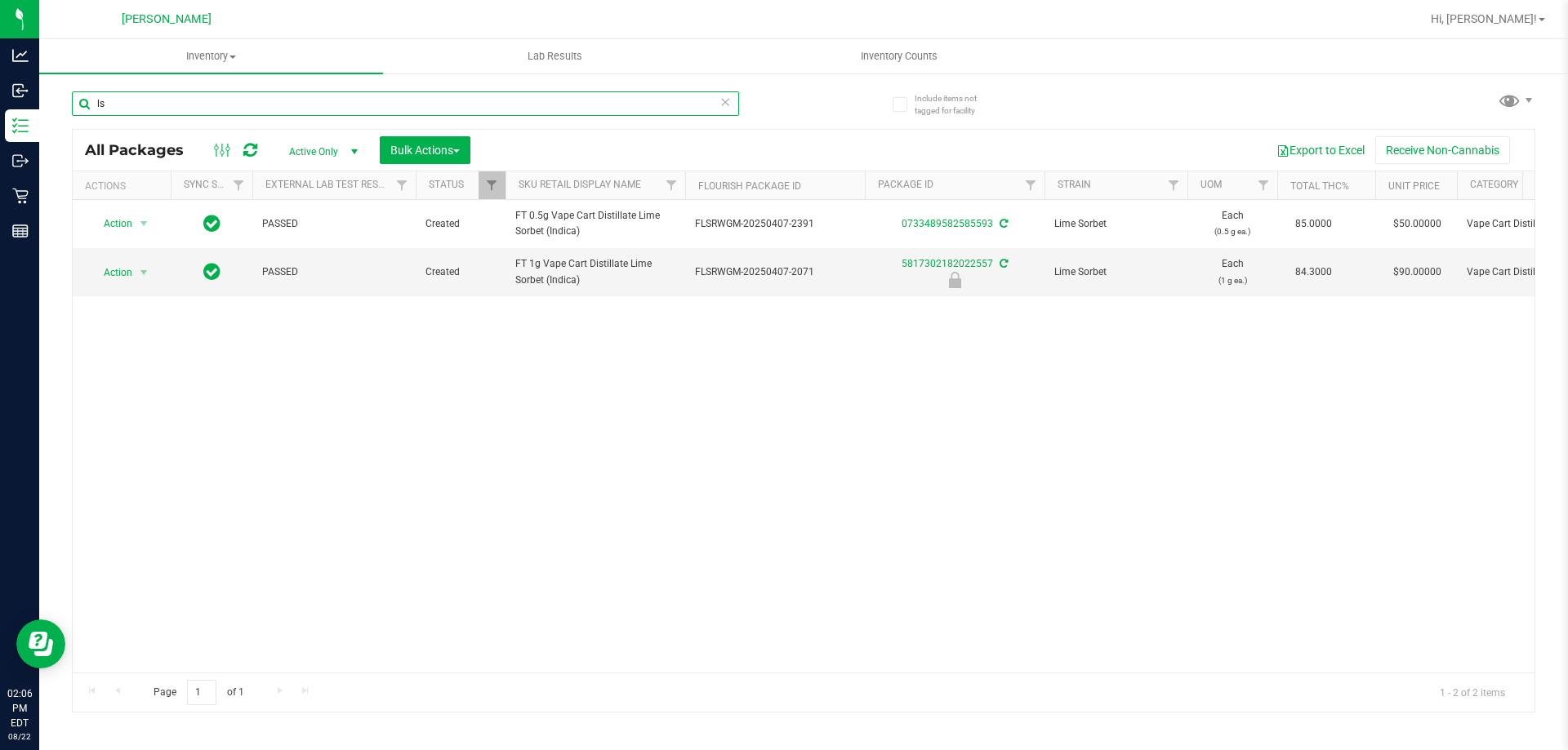
type input "l"
type input "f"
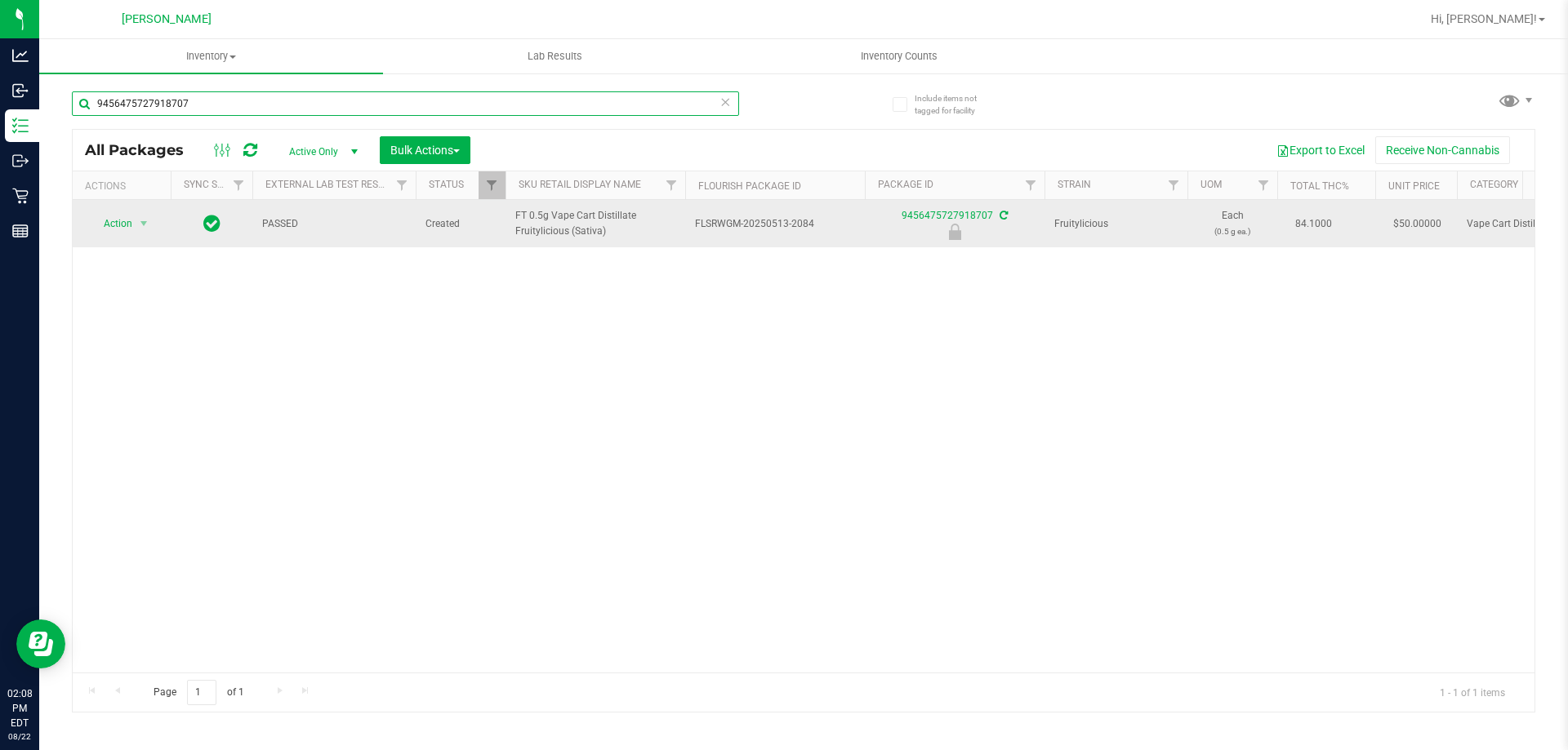
type input "9456475727918707"
click at [134, 212] on span "select" at bounding box center [143, 224] width 20 height 23
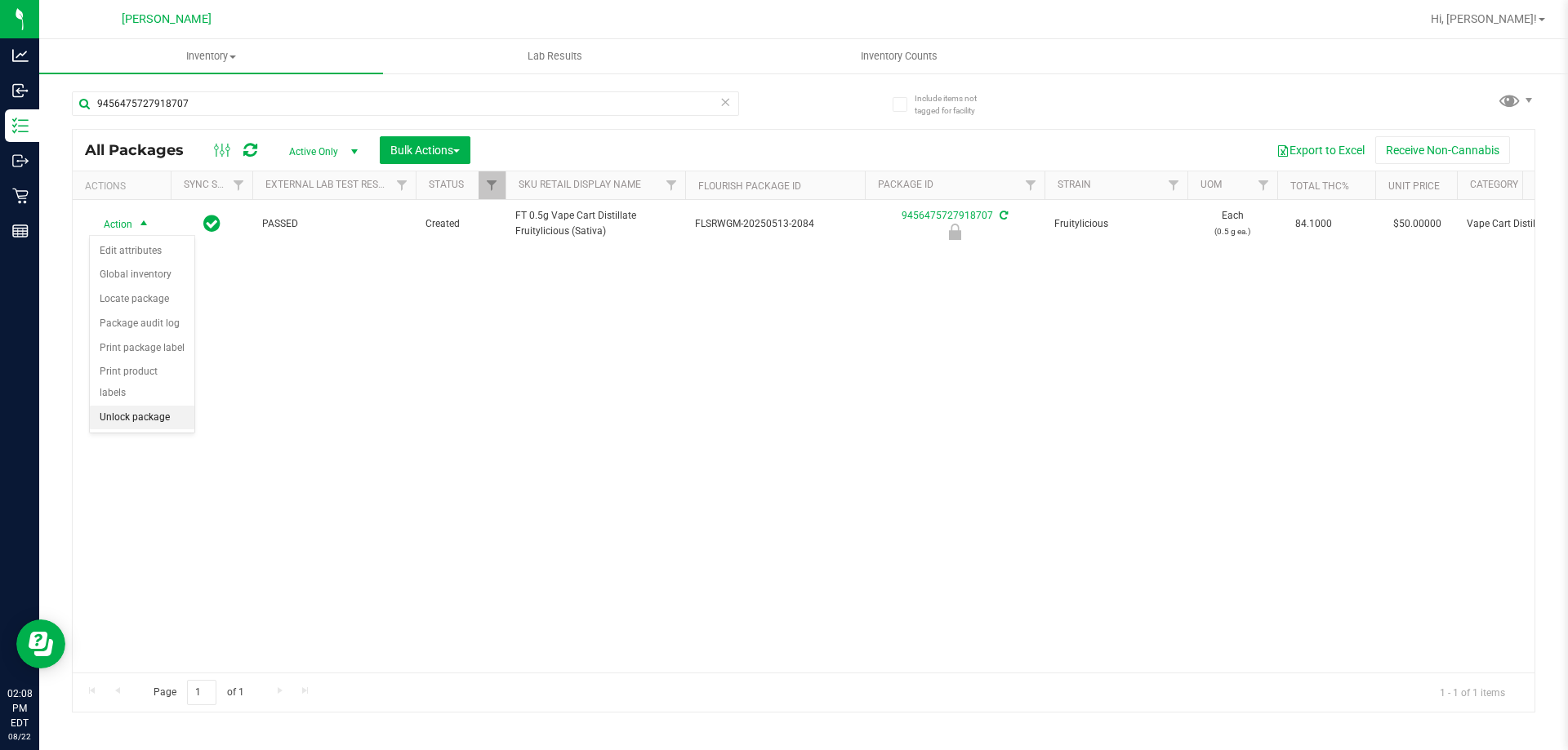
click at [162, 406] on li "Unlock package" at bounding box center [141, 417] width 105 height 24
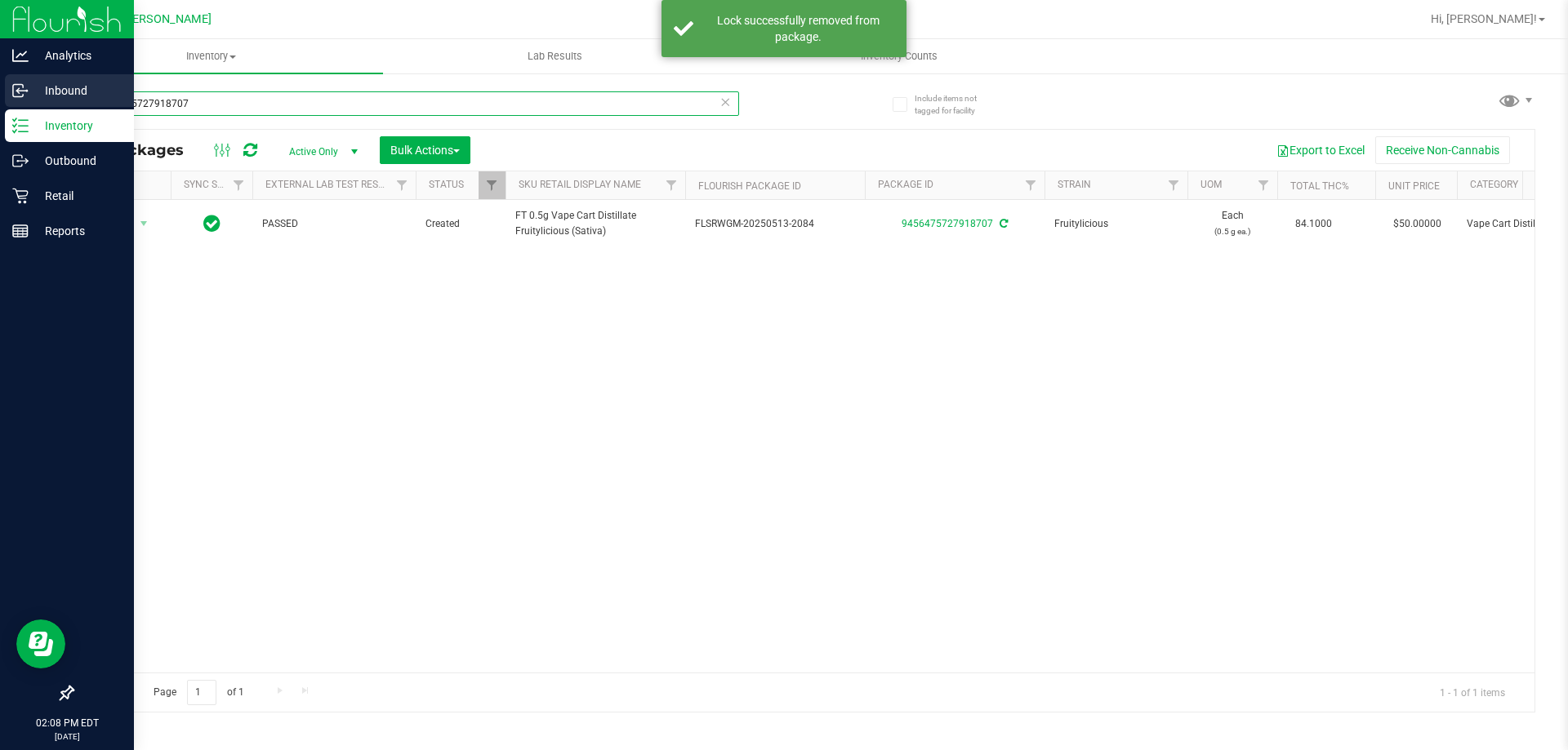
drag, startPoint x: 265, startPoint y: 96, endPoint x: 0, endPoint y: 99, distance: 265.0
click at [0, 100] on div "Analytics Inbound Inventory Outbound Retail Reports 02:08 PM EDT 08/22/2025 08/…" at bounding box center [784, 375] width 1568 height 750
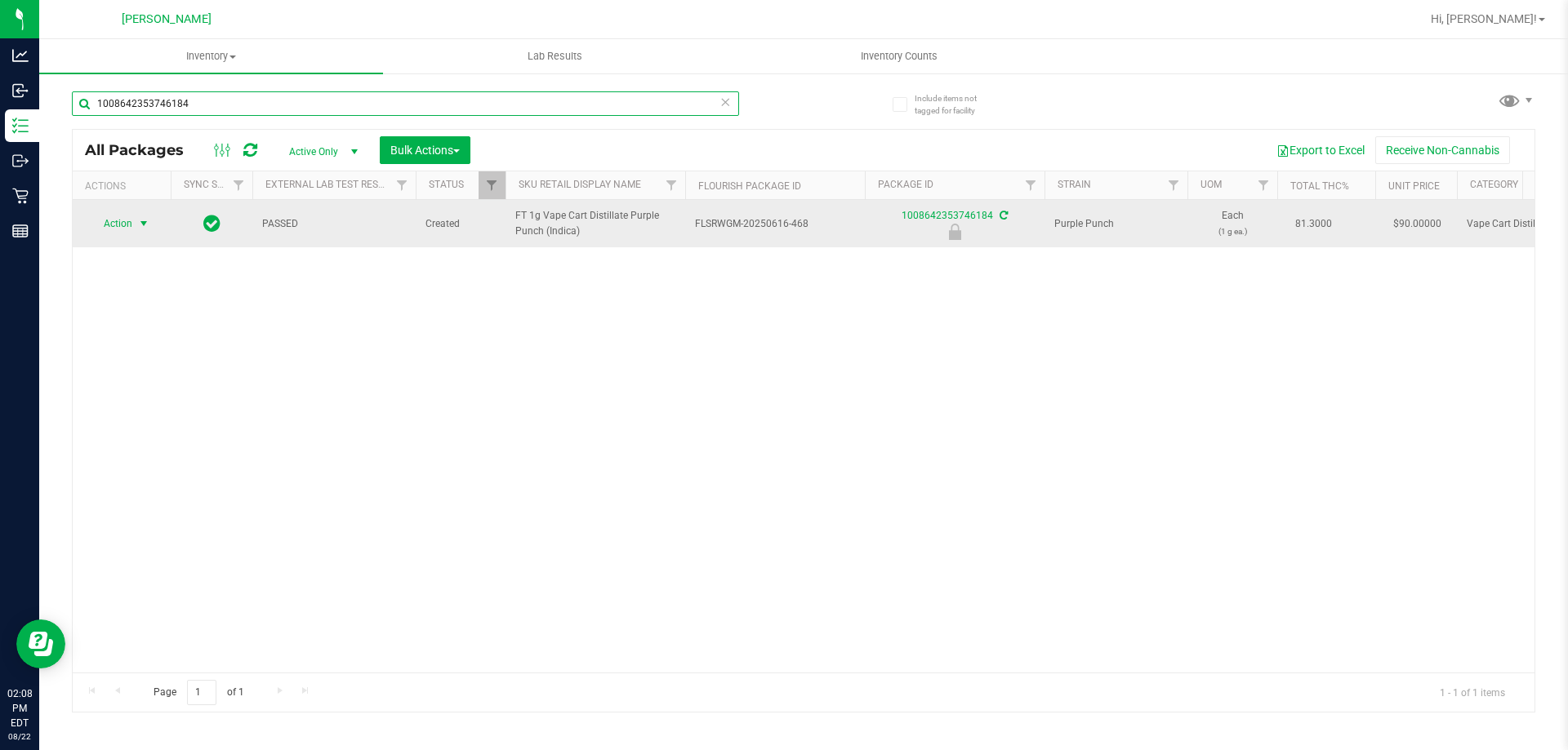
type input "1008642353746184"
click at [113, 222] on span "Action" at bounding box center [112, 224] width 44 height 23
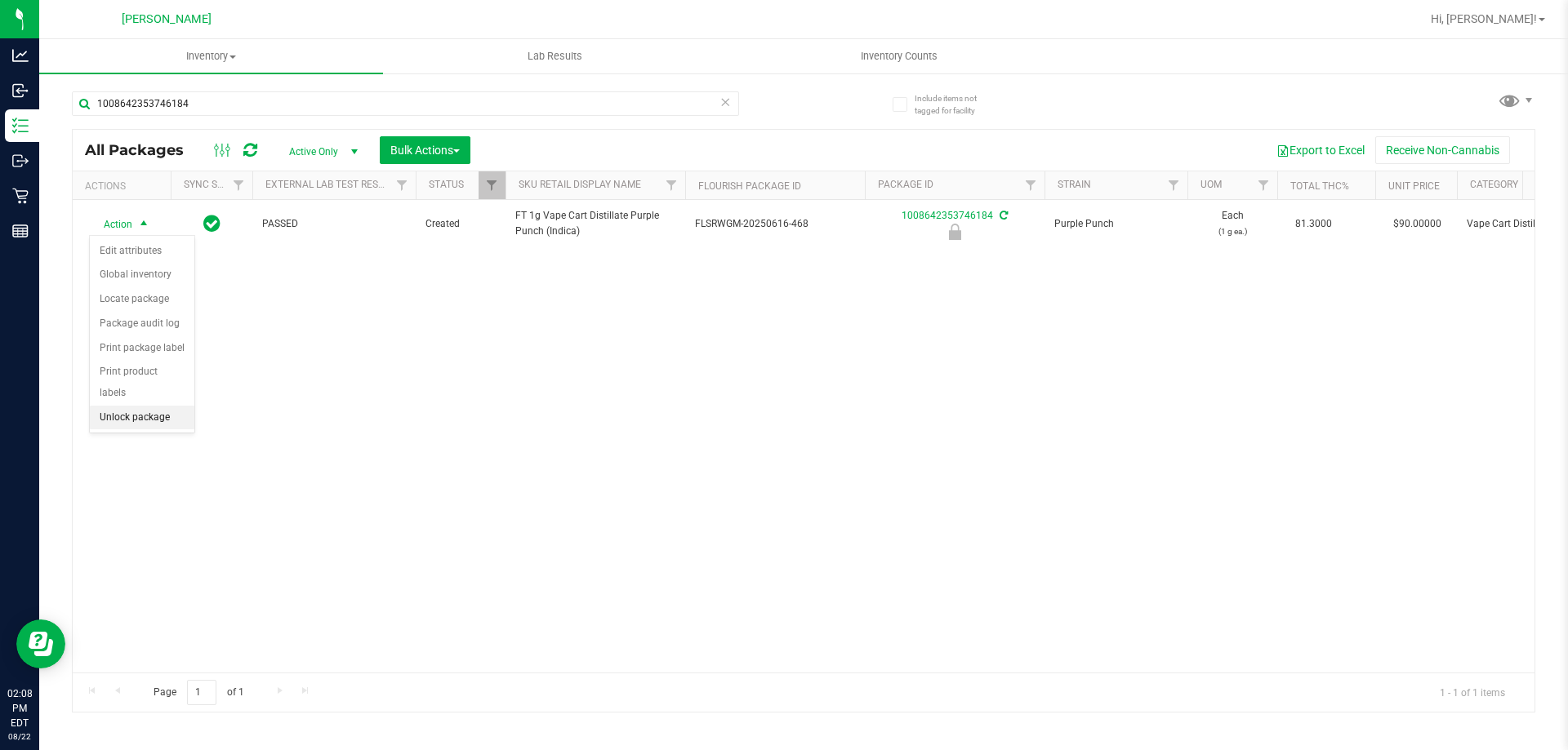
click at [160, 406] on li "Unlock package" at bounding box center [141, 417] width 105 height 24
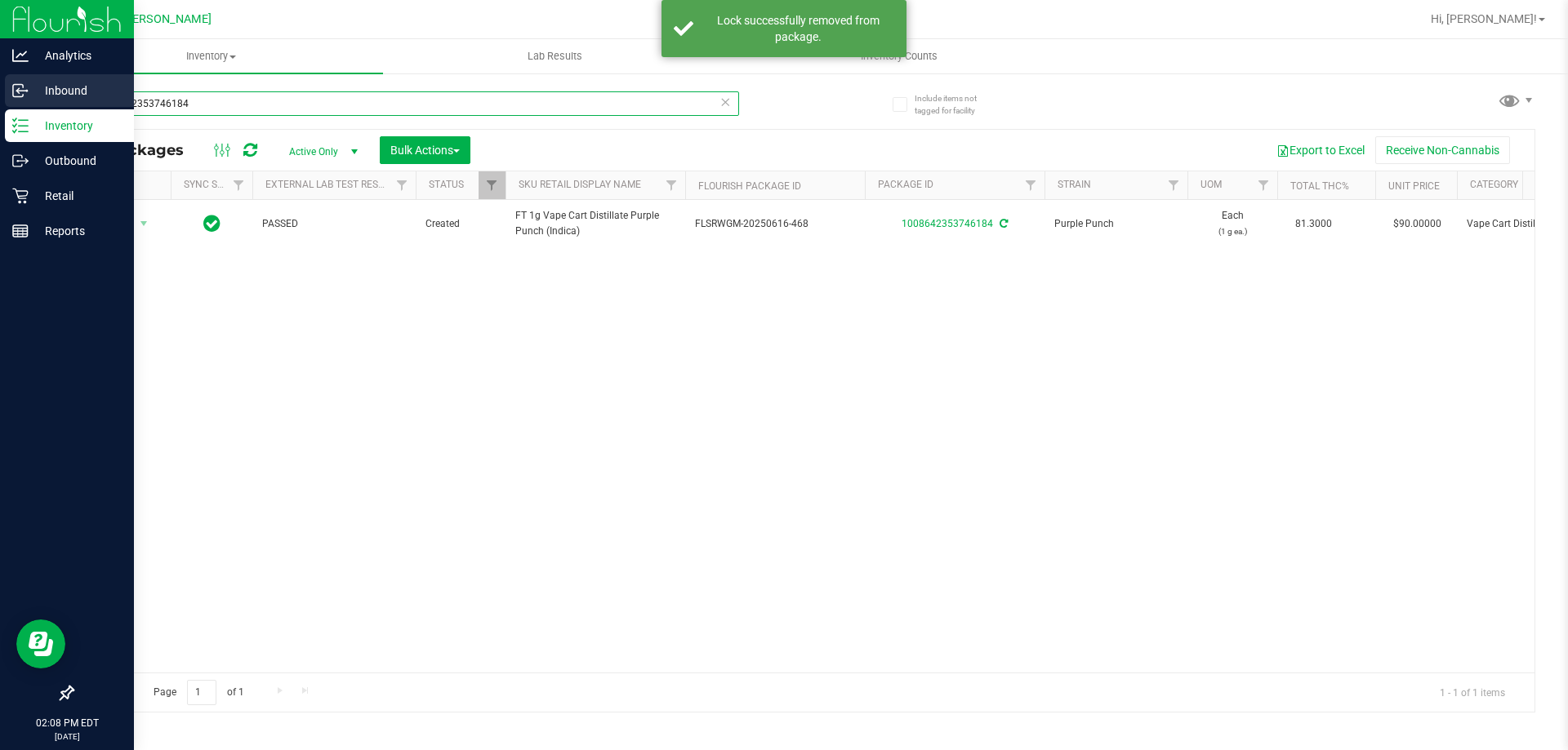
drag, startPoint x: 236, startPoint y: 101, endPoint x: 0, endPoint y: 102, distance: 236.0
click at [0, 102] on div "Analytics Inbound Inventory Outbound Retail Reports 02:08 PM EDT 08/22/2025 08/…" at bounding box center [784, 375] width 1568 height 750
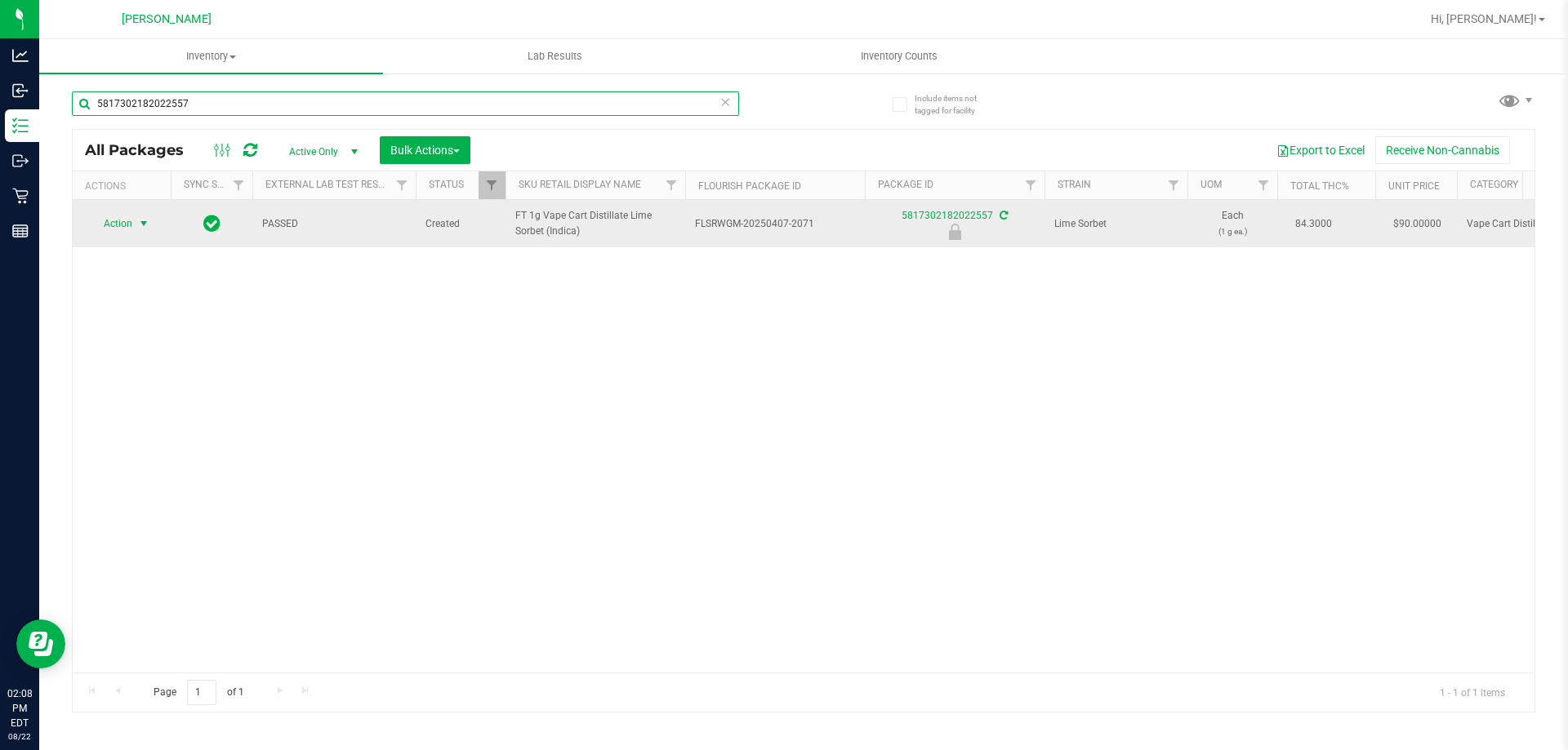
type input "5817302182022557"
click at [120, 224] on span "Action" at bounding box center [112, 224] width 44 height 23
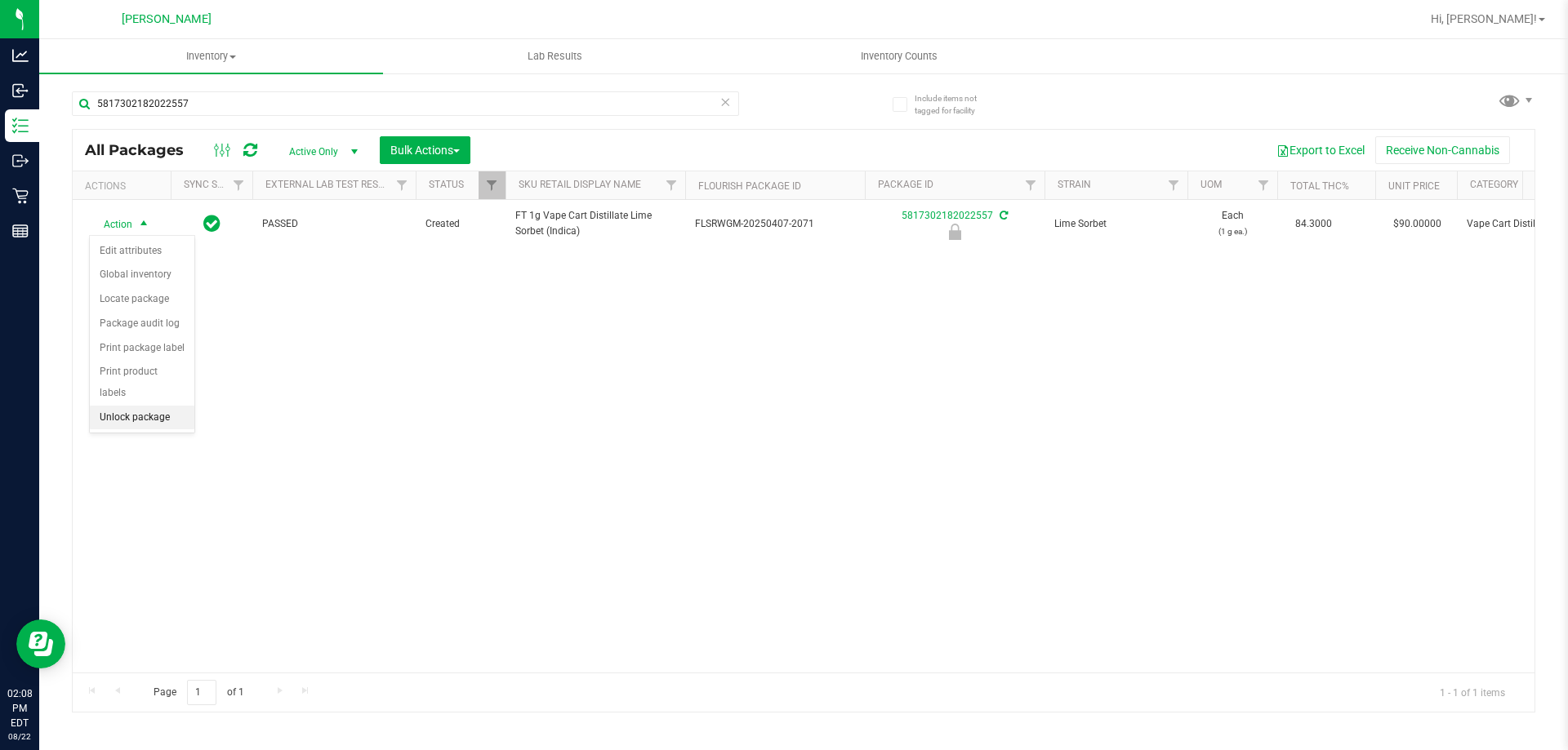
click at [160, 406] on li "Unlock package" at bounding box center [141, 417] width 105 height 24
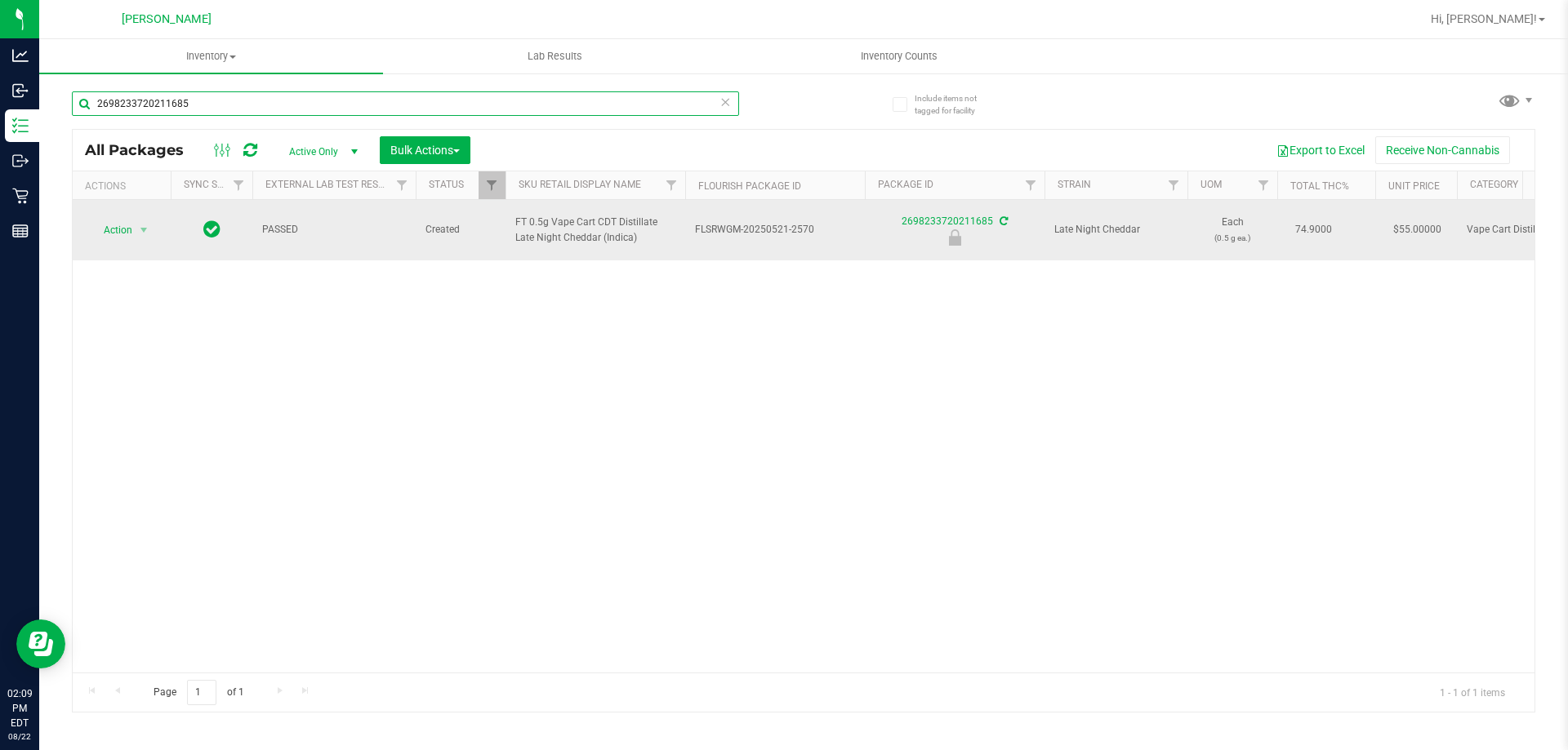
type input "2698233720211685"
click at [135, 229] on span "select" at bounding box center [143, 230] width 20 height 23
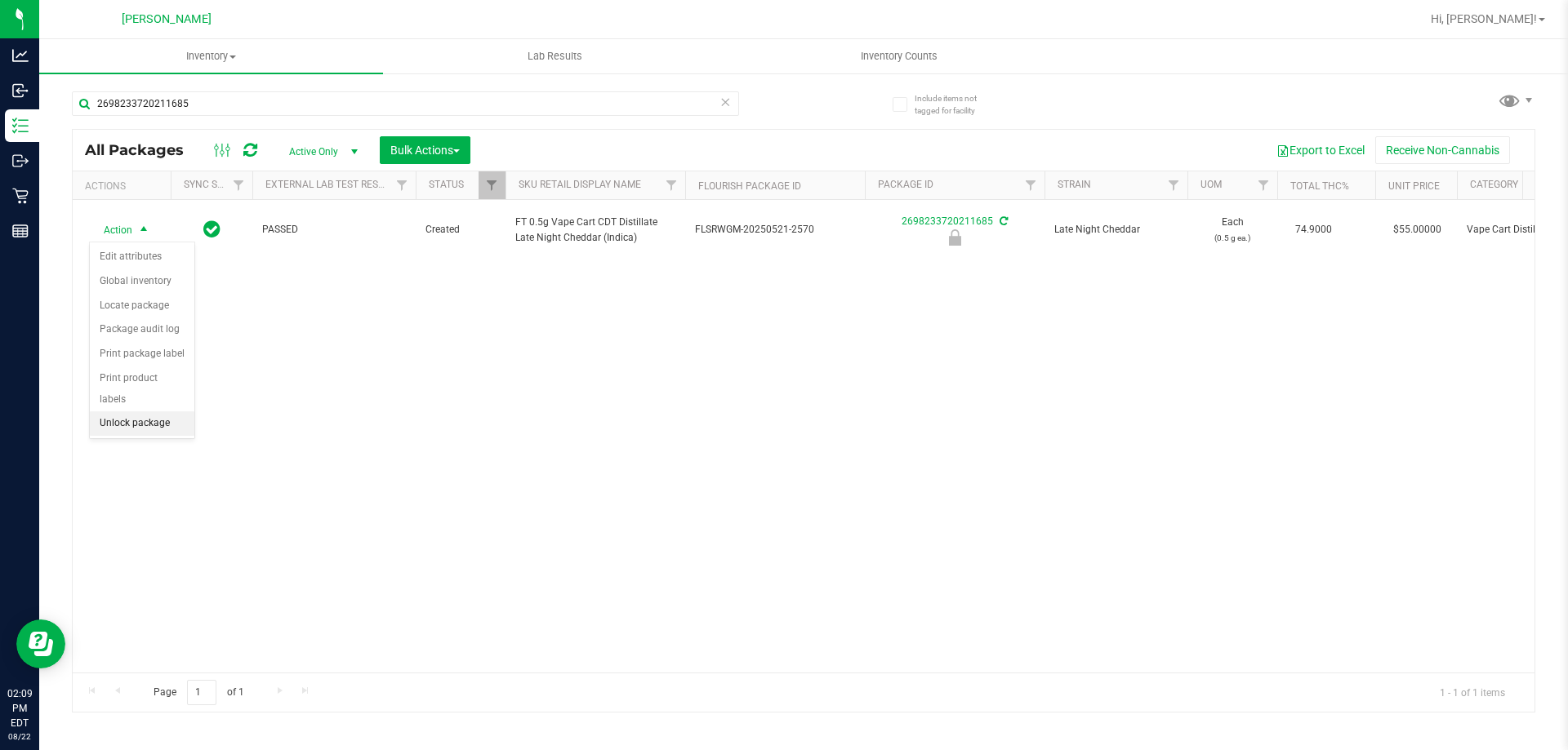
click at [157, 412] on li "Unlock package" at bounding box center [141, 423] width 105 height 24
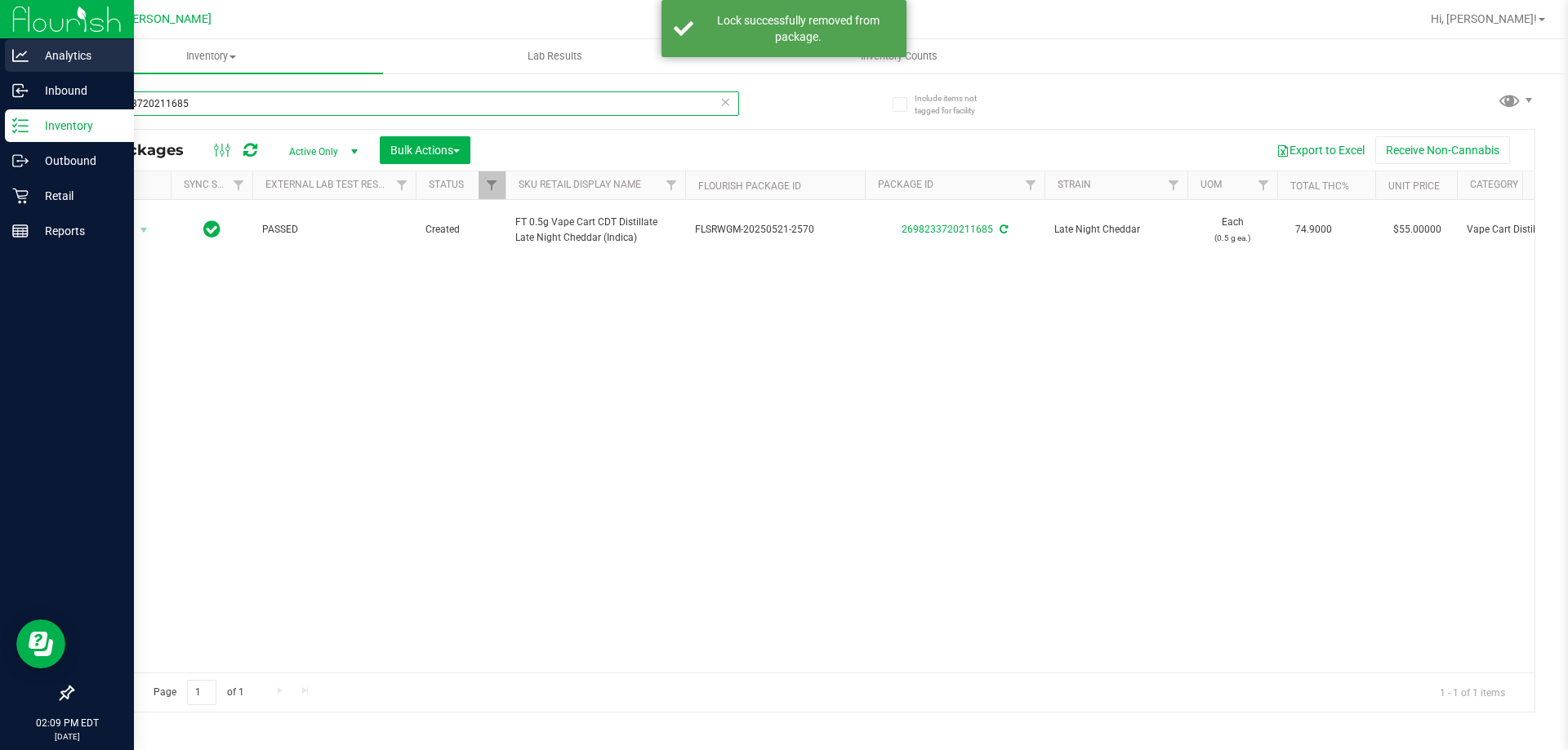
drag, startPoint x: 214, startPoint y: 108, endPoint x: 0, endPoint y: 62, distance: 218.9
click at [0, 86] on div "Analytics Inbound Inventory Outbound Retail Reports 02:09 PM EDT 08/22/2025 08/…" at bounding box center [784, 375] width 1568 height 750
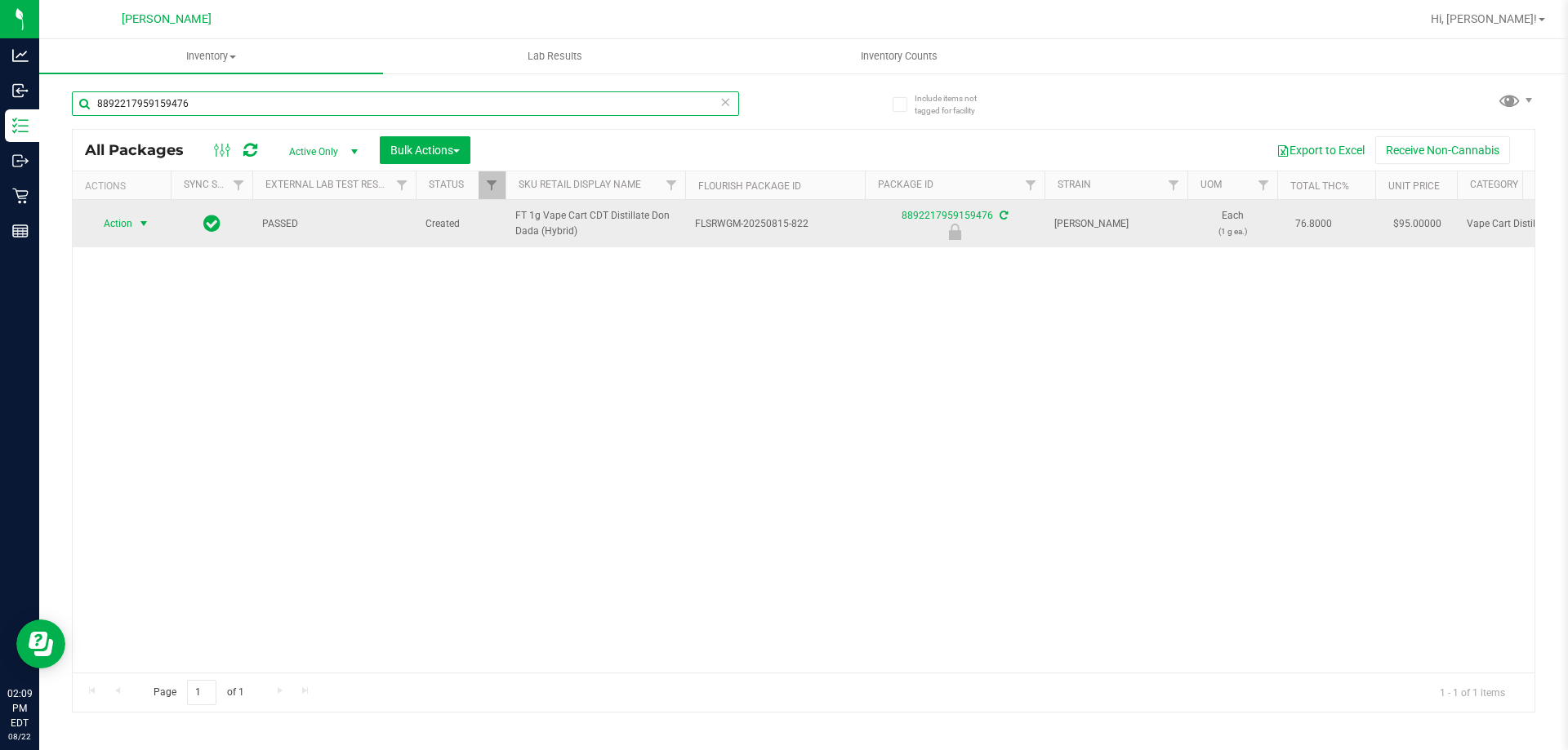
type input "8892217959159476"
click at [139, 230] on span "select" at bounding box center [144, 224] width 13 height 13
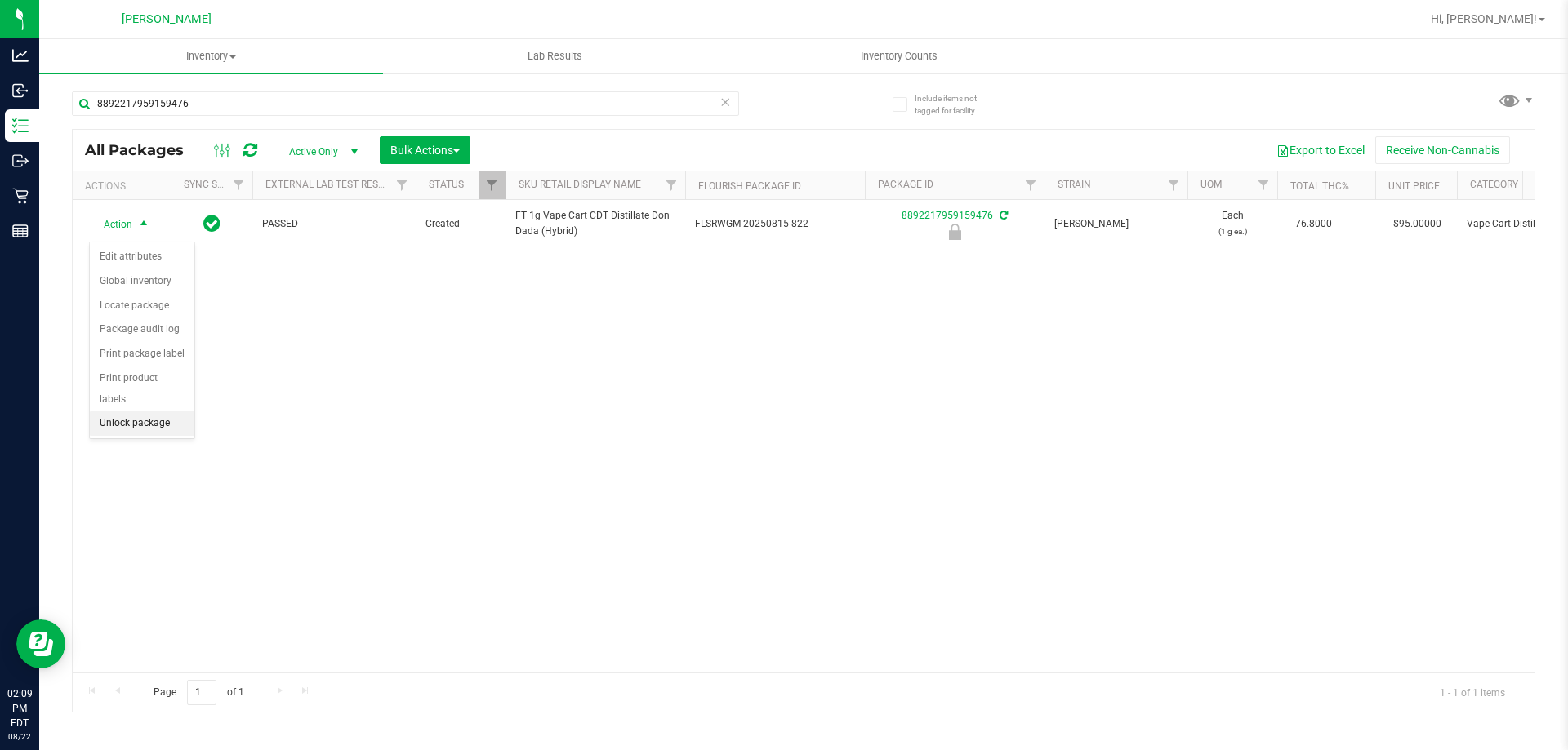
click at [160, 412] on li "Unlock package" at bounding box center [141, 423] width 105 height 24
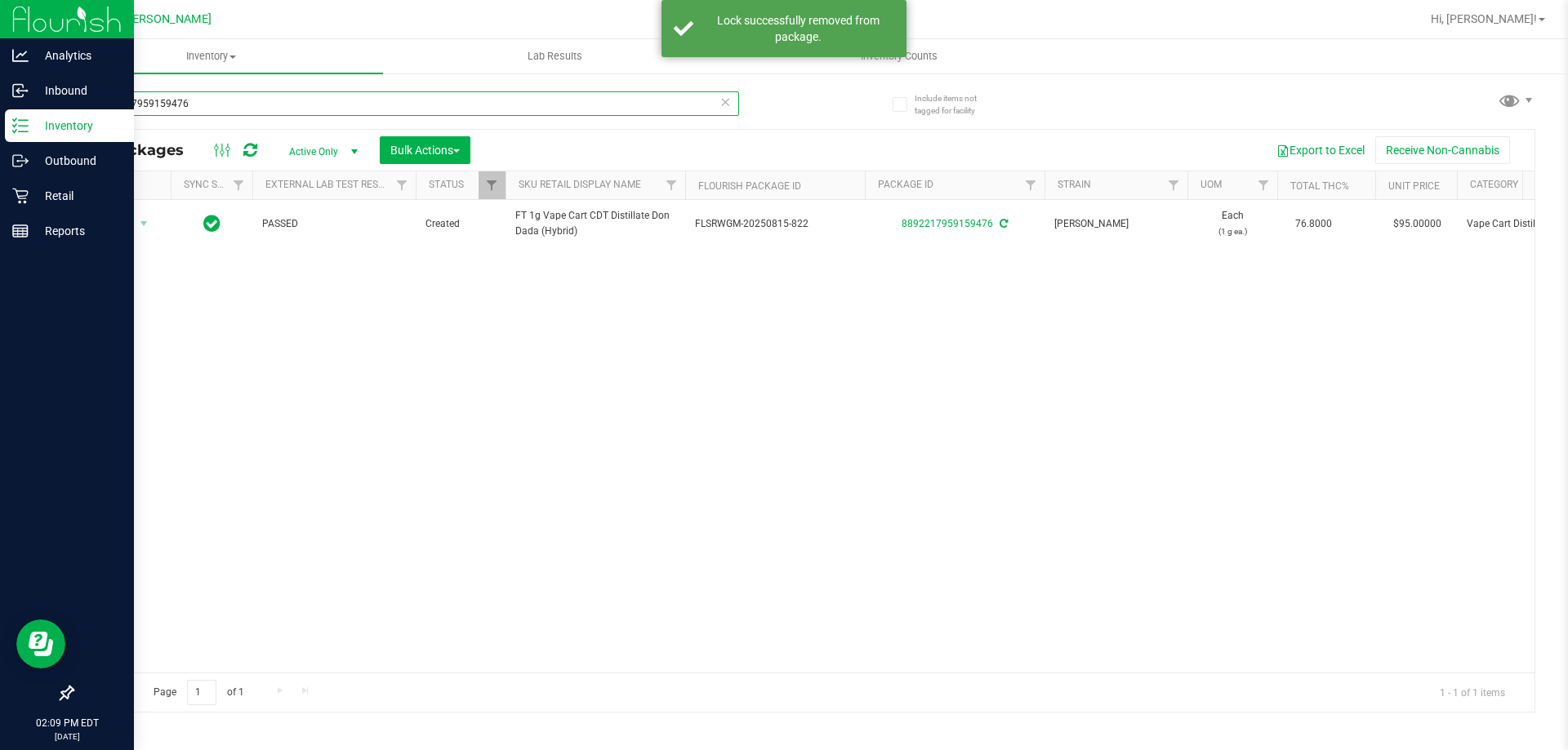
drag, startPoint x: 251, startPoint y: 96, endPoint x: 0, endPoint y: 35, distance: 258.3
click at [0, 24] on div "Analytics Inbound Inventory Outbound Retail Reports 02:09 PM EDT 08/22/2025 08/…" at bounding box center [784, 375] width 1568 height 750
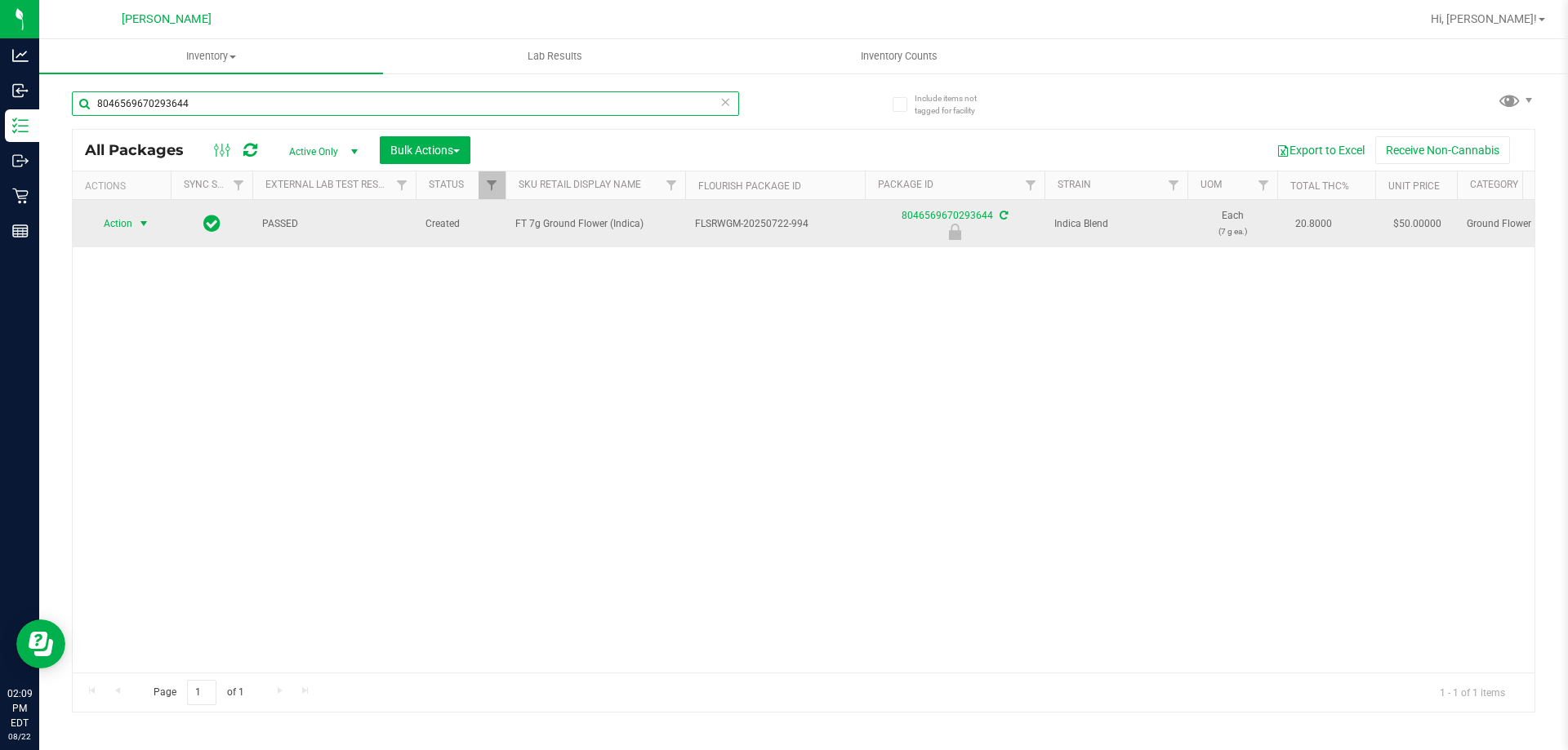
type input "8046569670293644"
click at [140, 230] on span "select" at bounding box center [144, 224] width 13 height 13
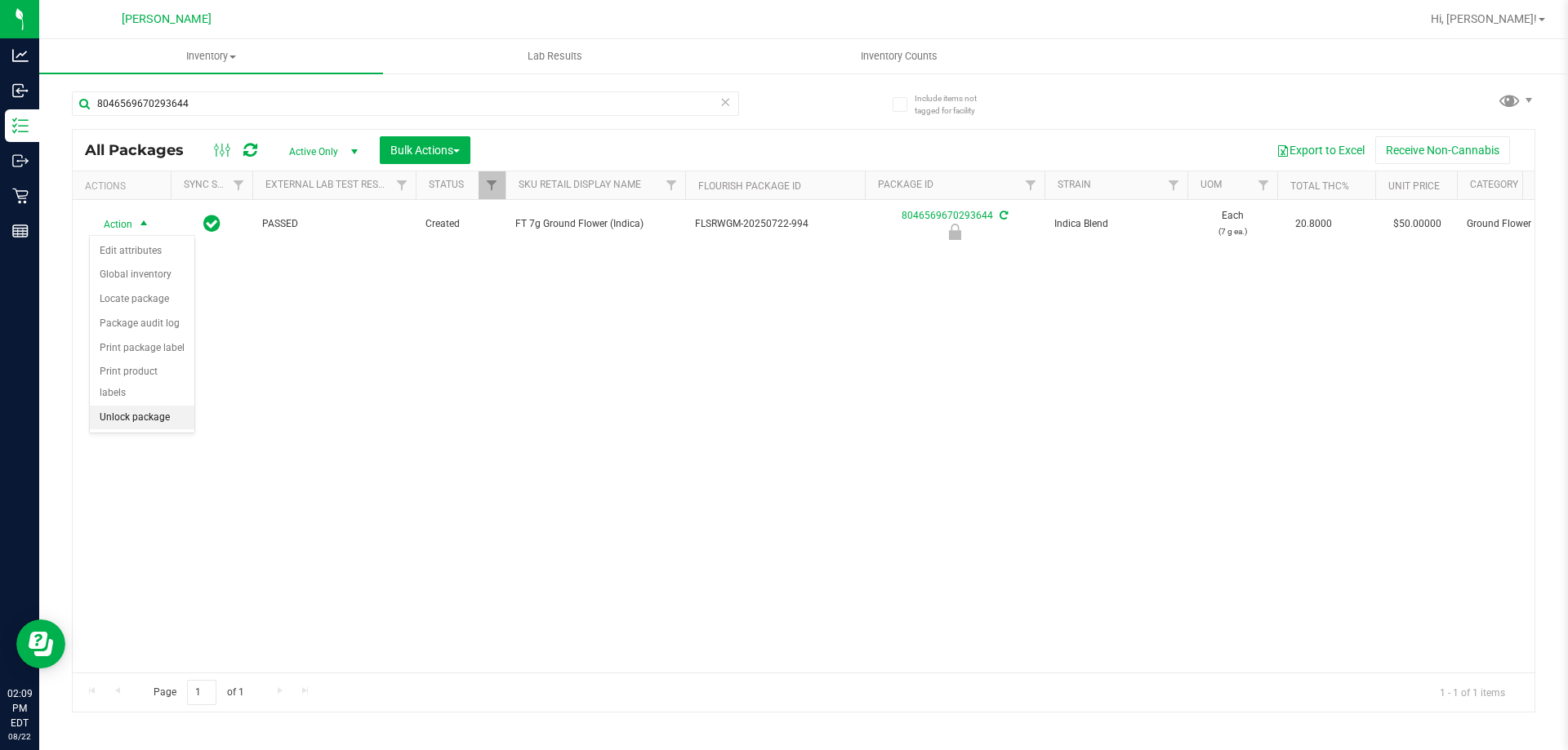
click at [170, 406] on li "Unlock package" at bounding box center [141, 417] width 105 height 24
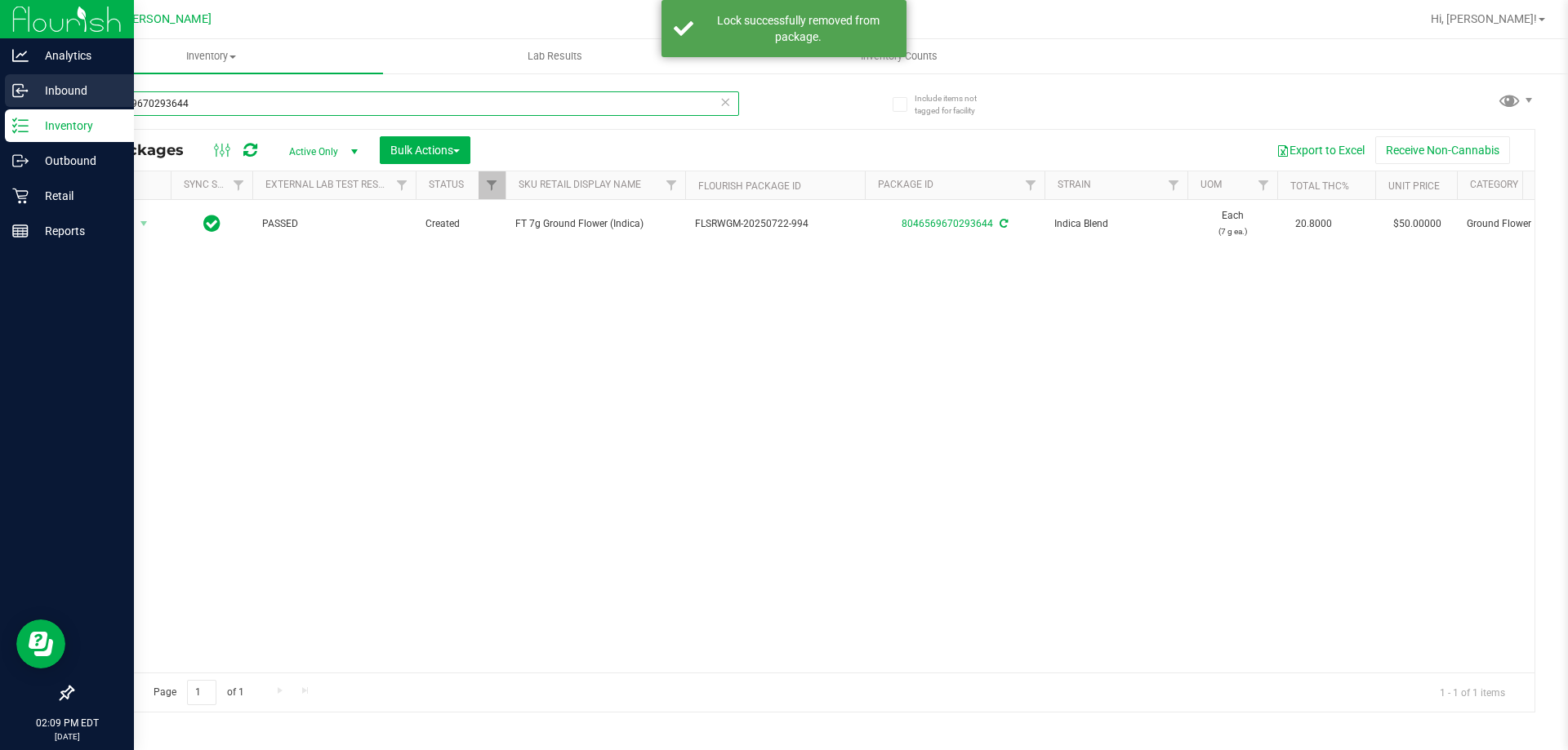
drag, startPoint x: 233, startPoint y: 108, endPoint x: 0, endPoint y: 74, distance: 235.5
click at [0, 74] on div "Analytics Inbound Inventory Outbound Retail Reports 02:09 PM EDT 08/22/2025 08/…" at bounding box center [784, 375] width 1568 height 750
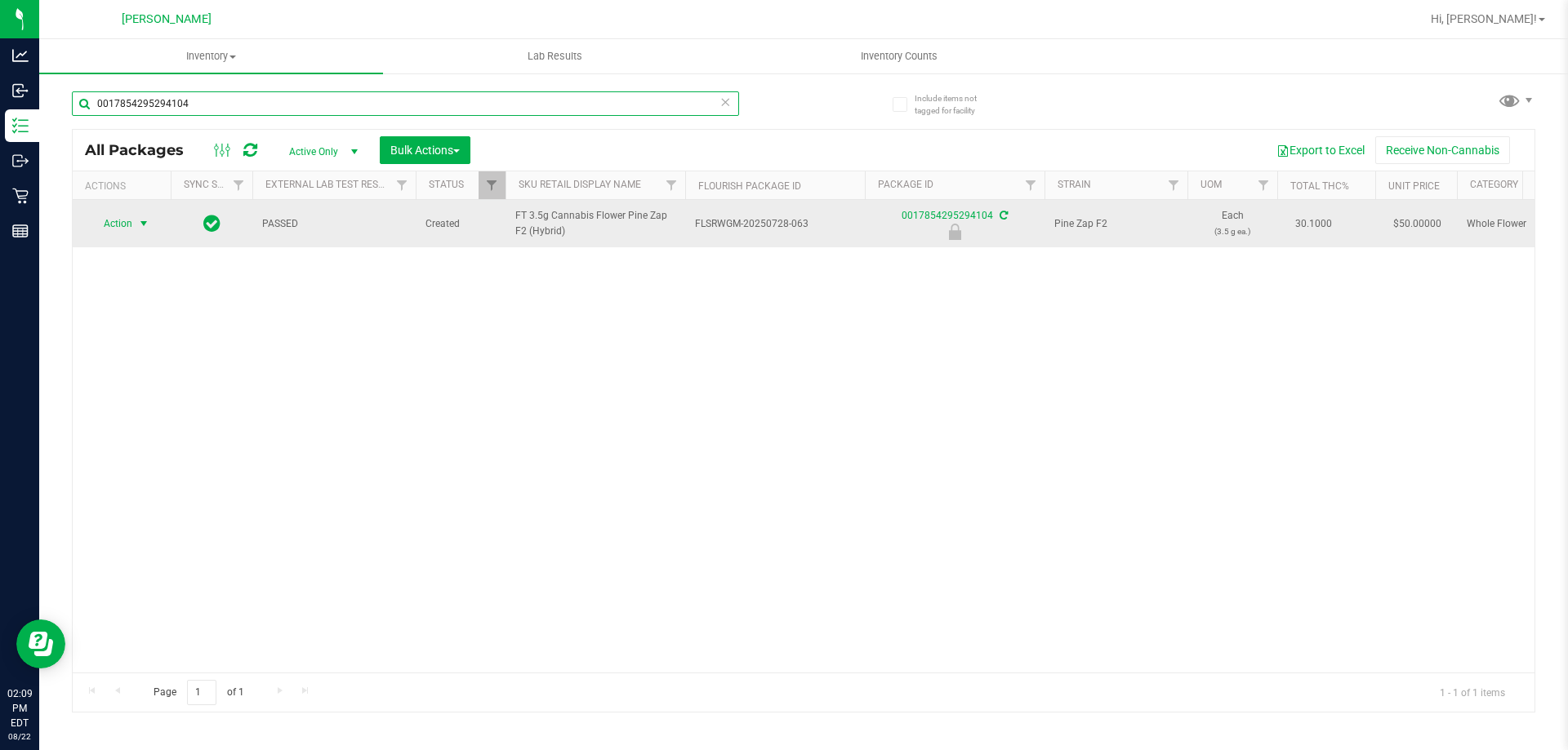
type input "0017854295294104"
click at [138, 223] on span "select" at bounding box center [144, 224] width 13 height 13
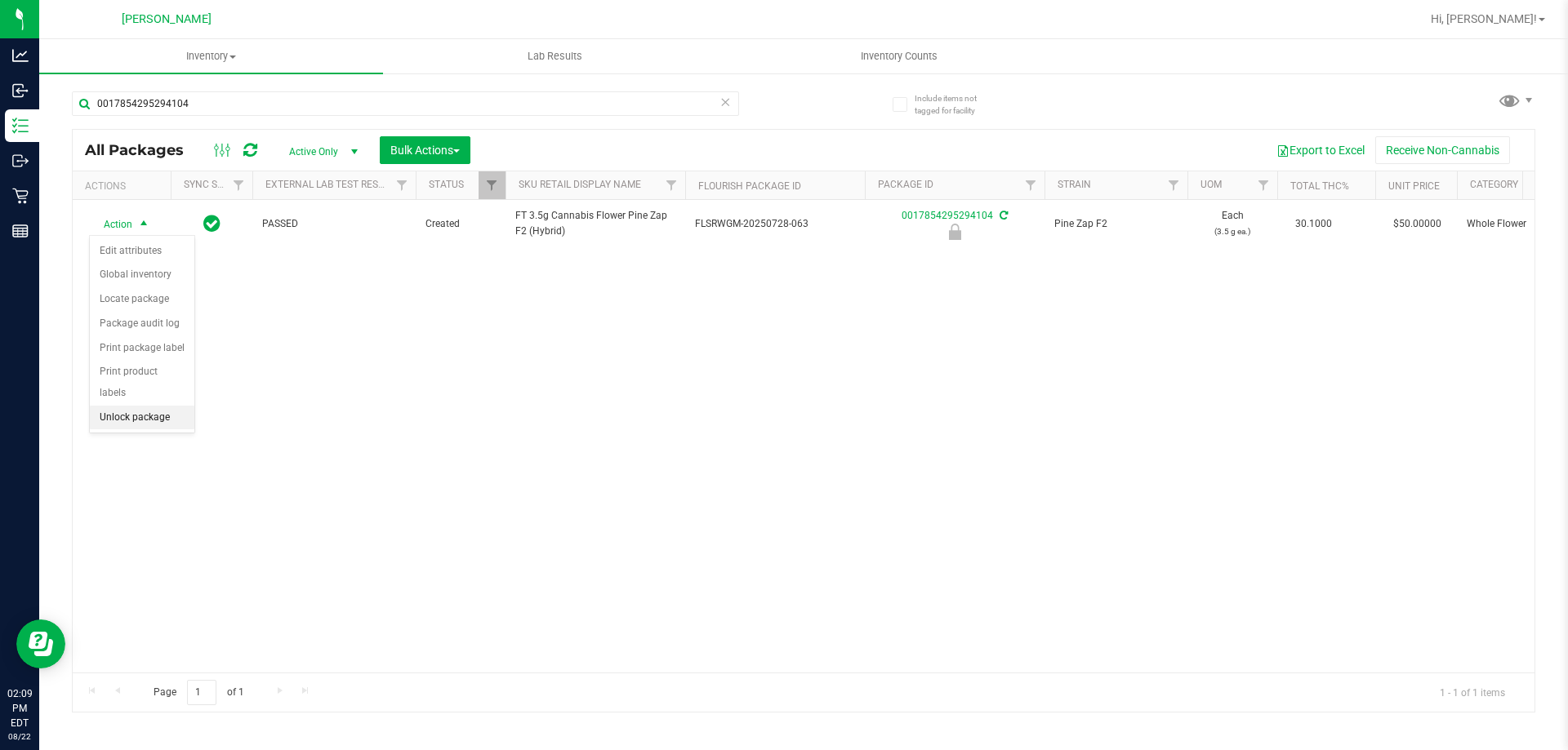
click at [160, 407] on li "Unlock package" at bounding box center [141, 417] width 105 height 24
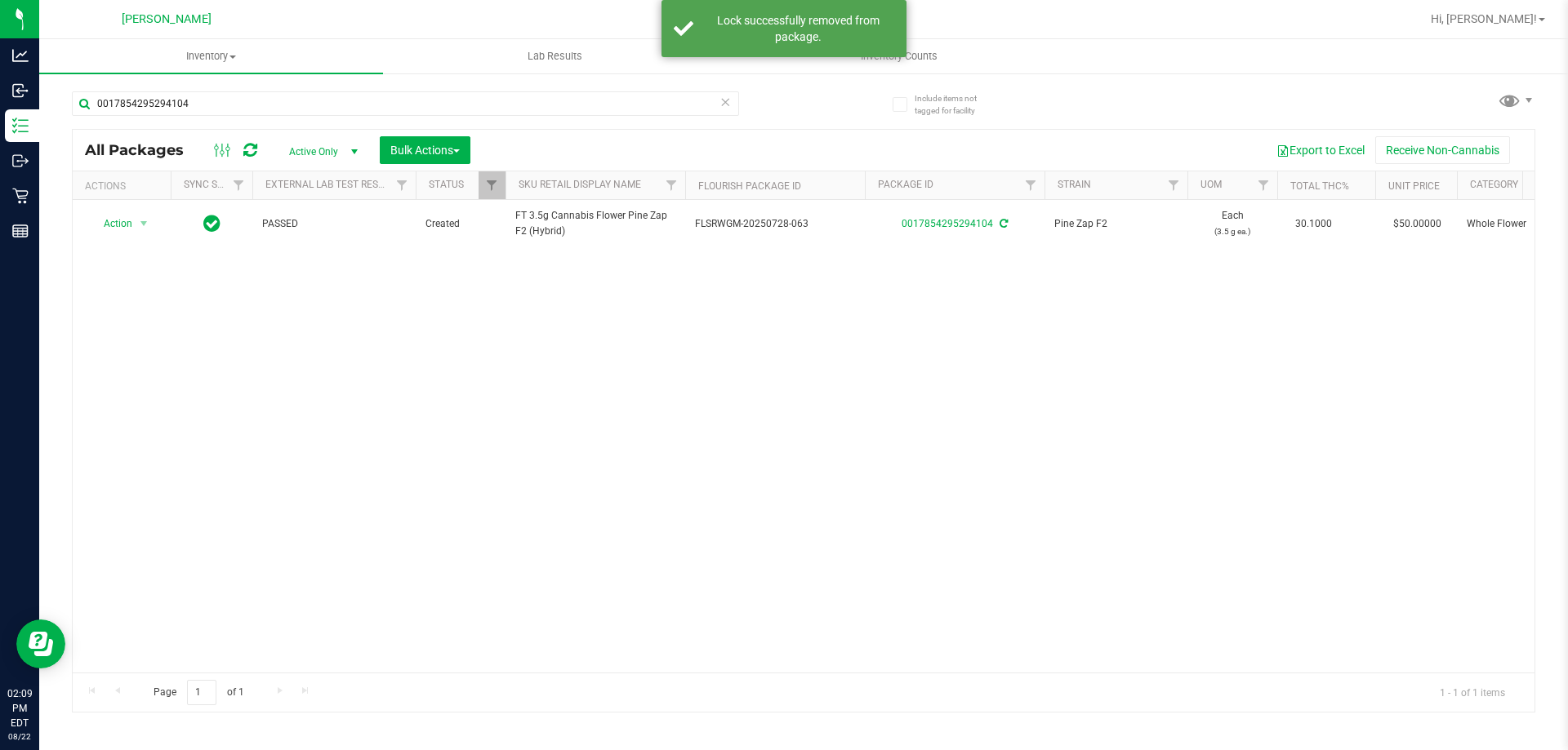
click at [966, 496] on div "Action Action Adjust qty Create package Edit attributes Global inventory Locate…" at bounding box center [803, 436] width 1461 height 472
